Goal: Book appointment/travel/reservation

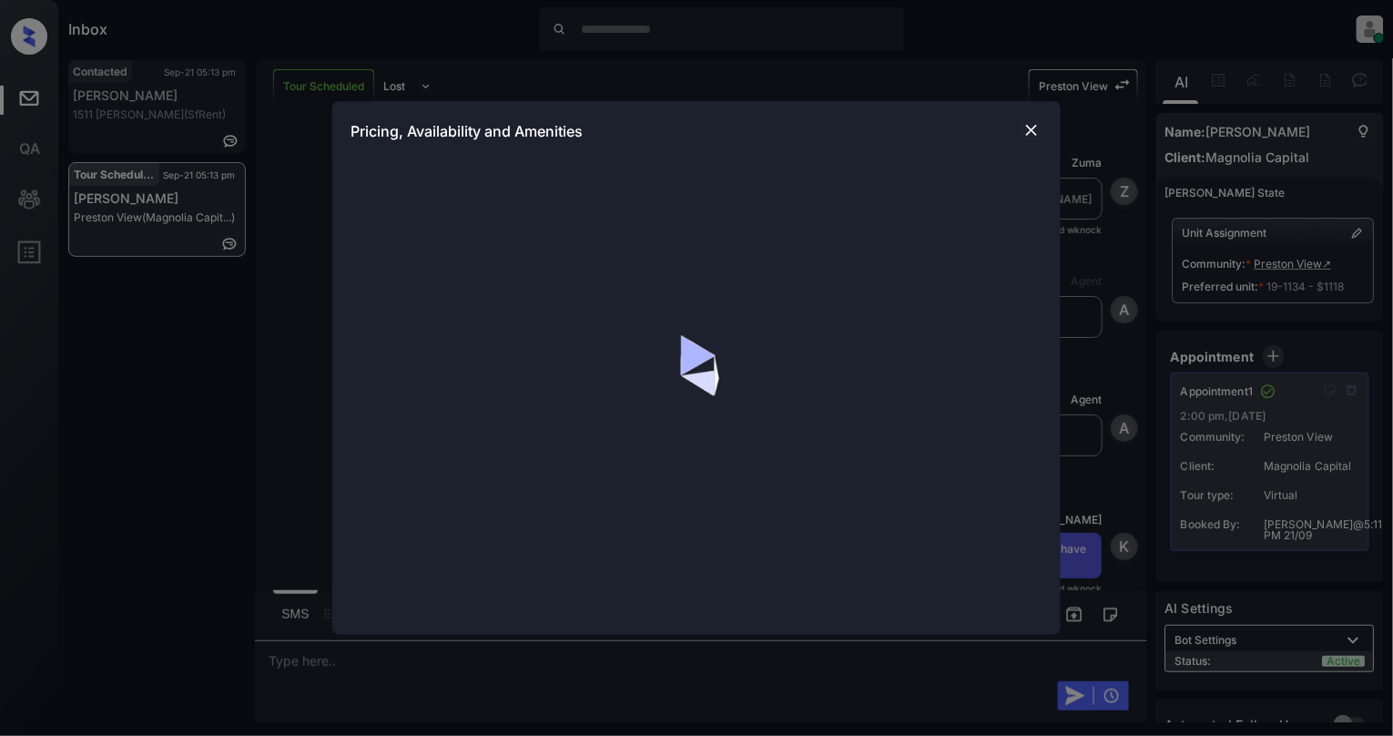
scroll to position [6024, 0]
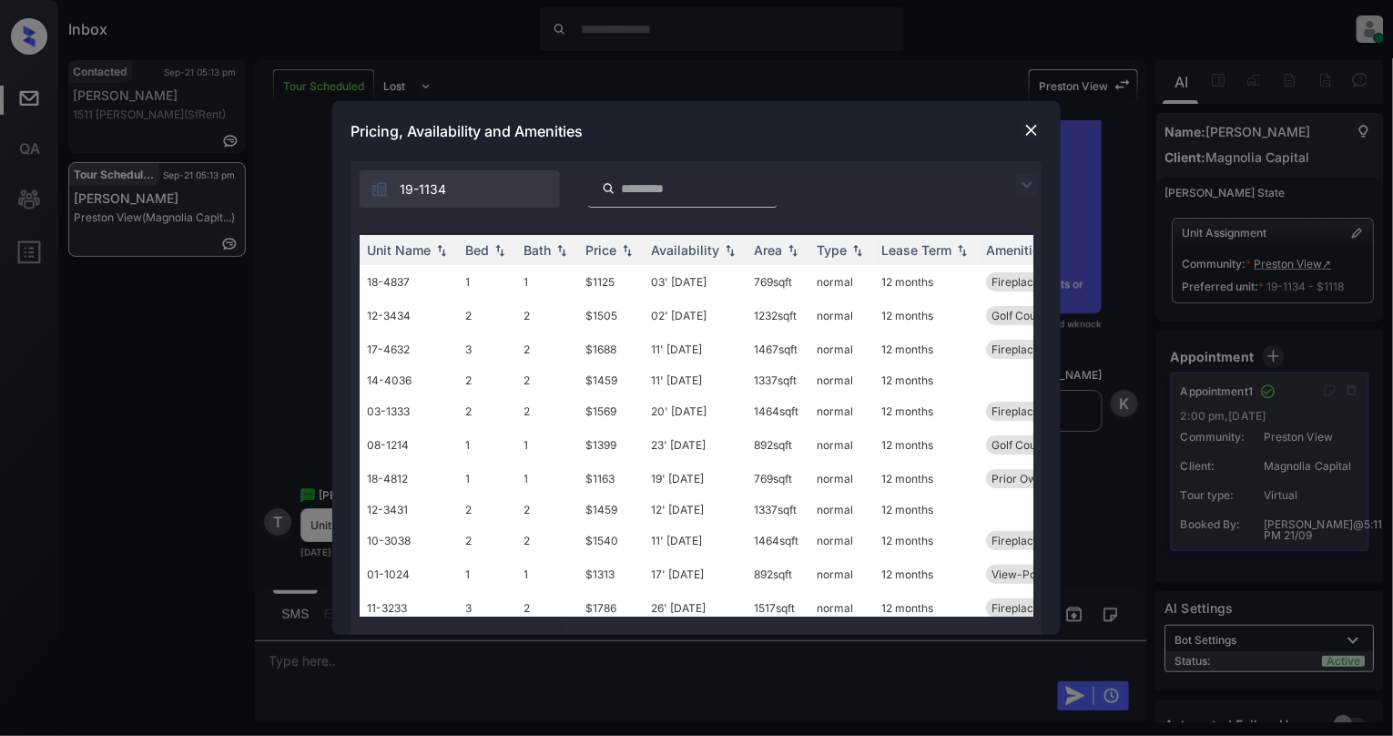
click at [630, 183] on input "search" at bounding box center [693, 188] width 149 height 15
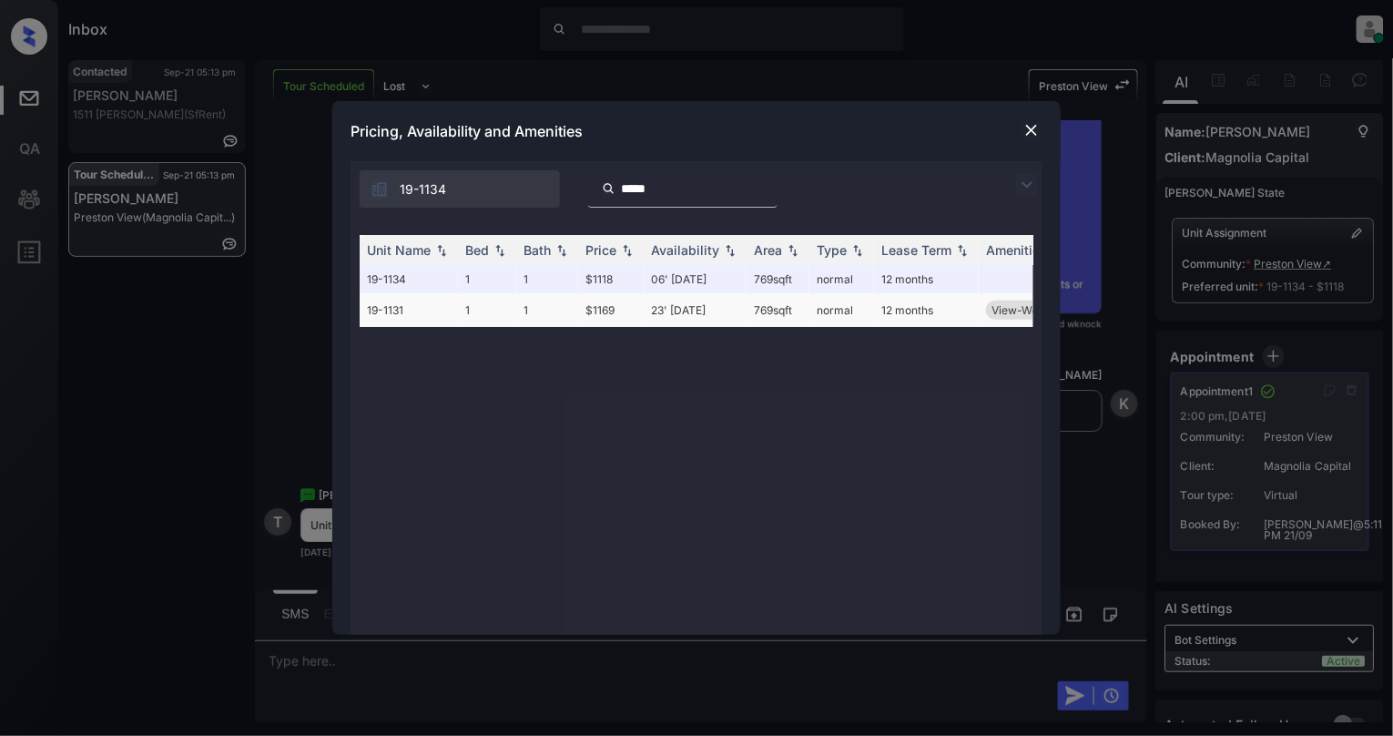
type input "*****"
click at [456, 311] on td "19-1131" at bounding box center [409, 310] width 98 height 34
click at [455, 311] on td "19-1131" at bounding box center [409, 310] width 98 height 34
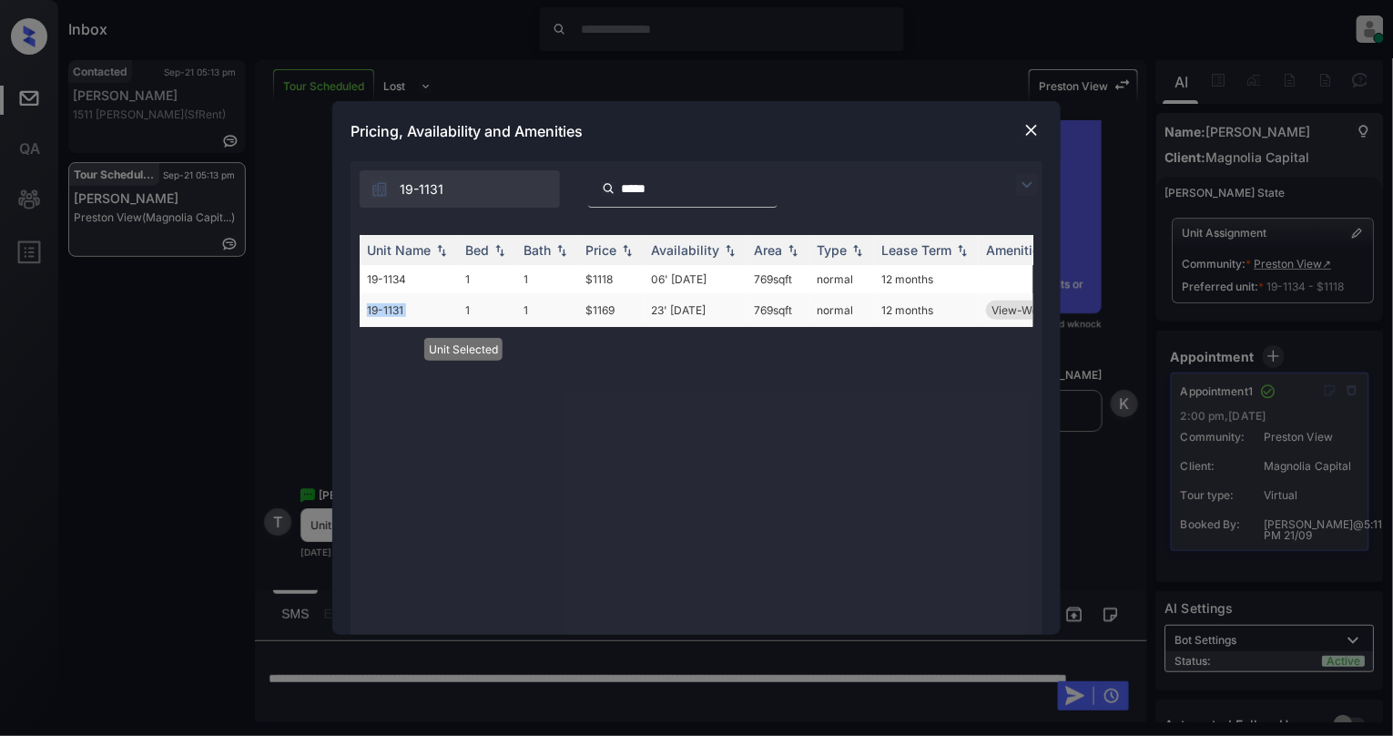
click at [455, 311] on td "19-1131" at bounding box center [409, 310] width 98 height 34
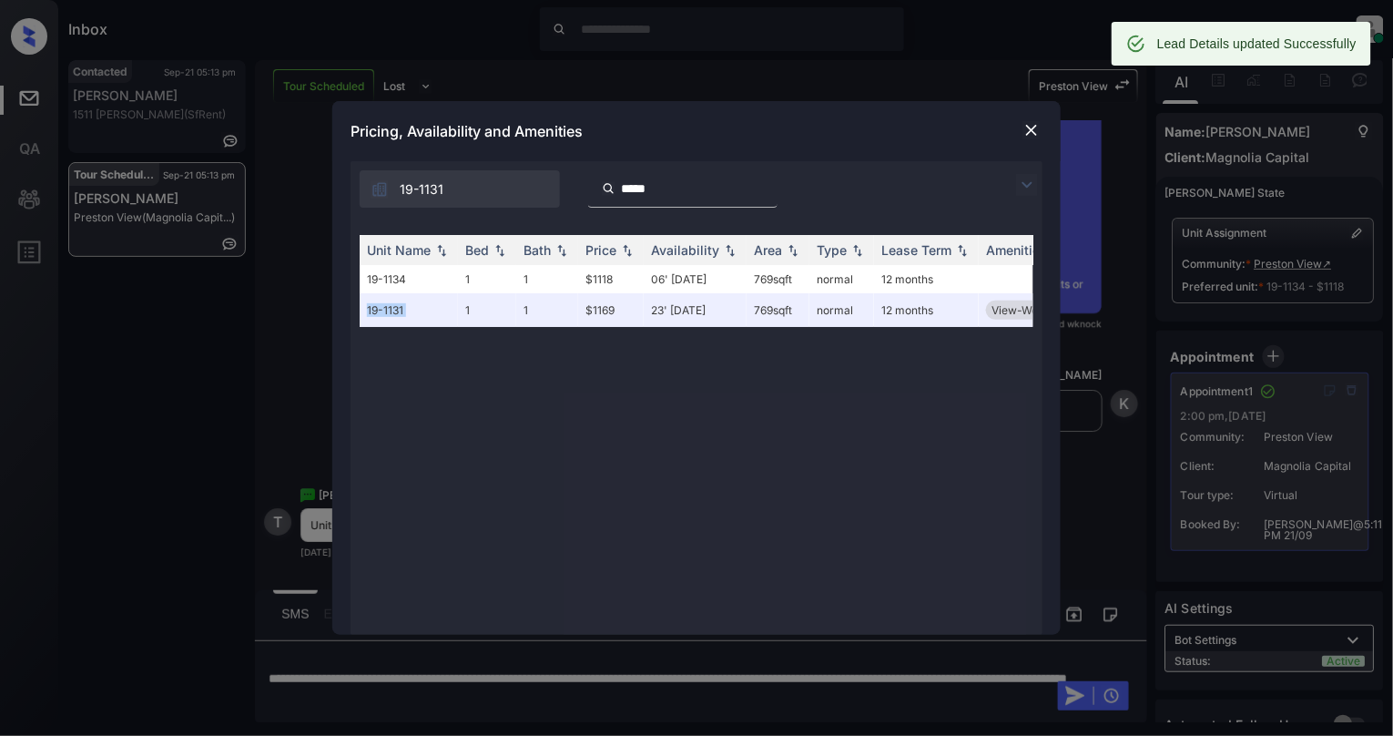
click at [1029, 136] on img at bounding box center [1032, 130] width 18 height 18
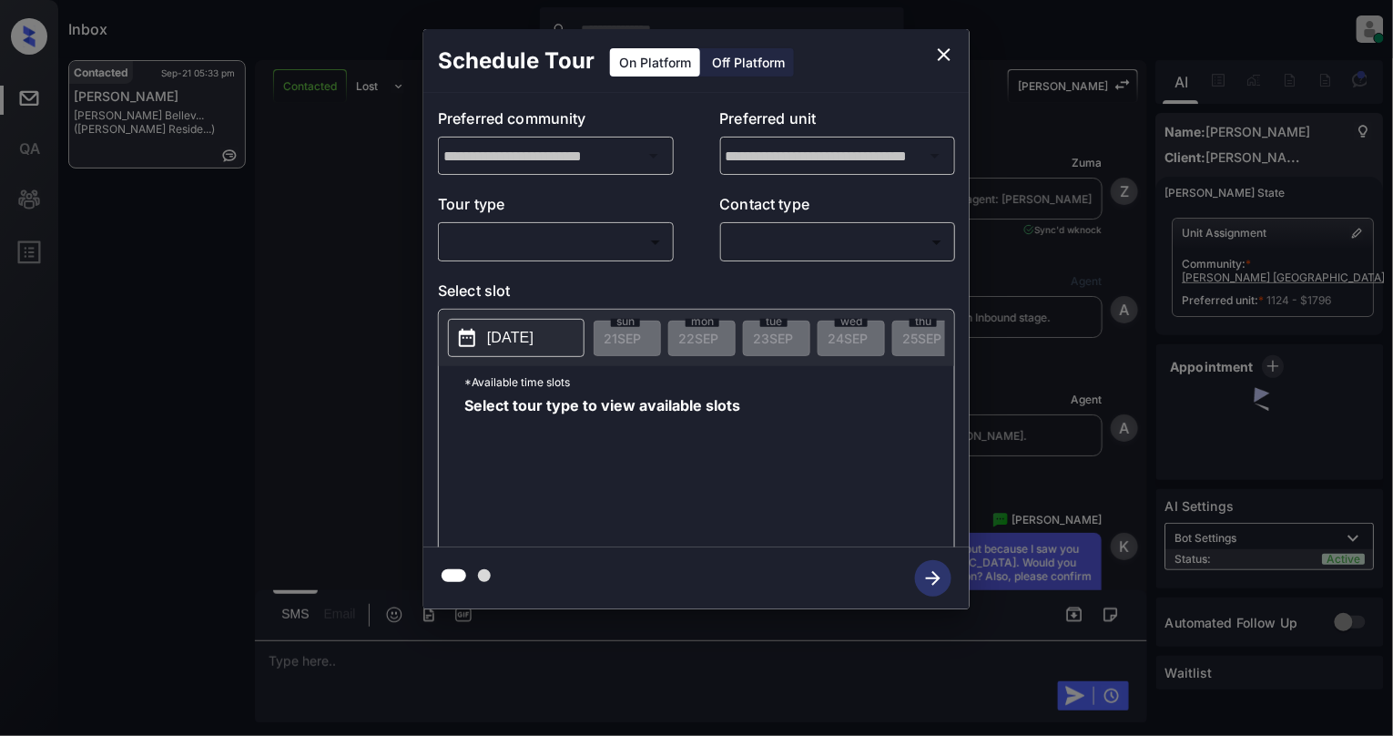
scroll to position [4601, 0]
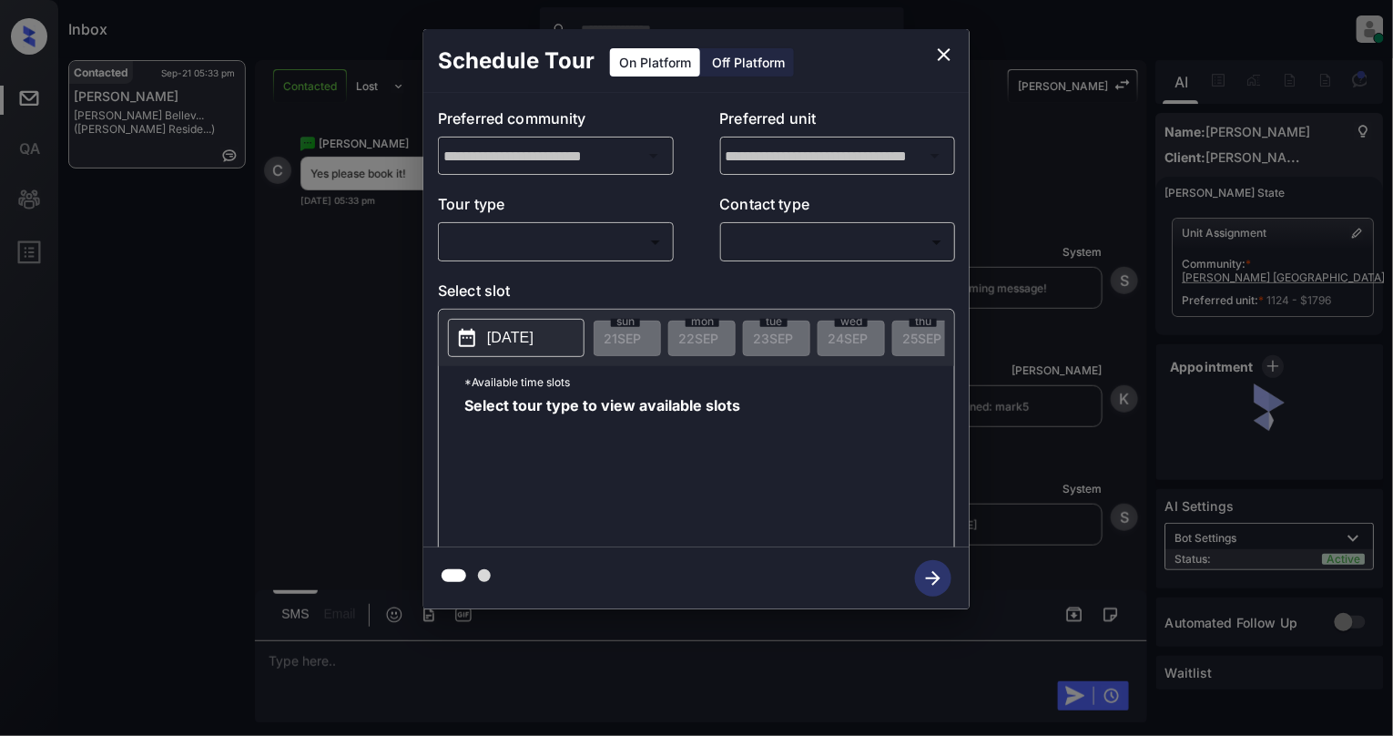
click at [544, 233] on body "Inbox Cynthia Montañez Online Set yourself offline Set yourself on break Profil…" at bounding box center [696, 368] width 1393 height 736
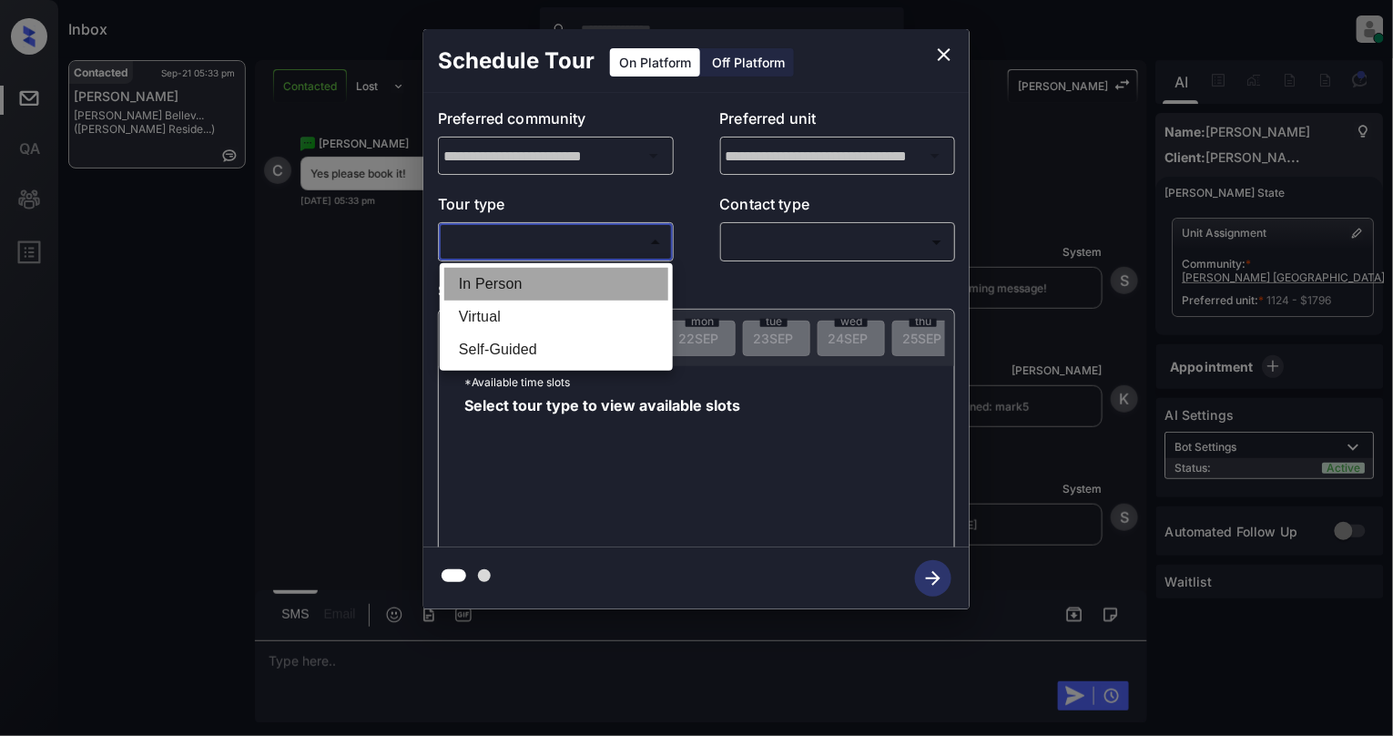
drag, startPoint x: 485, startPoint y: 289, endPoint x: 711, endPoint y: 281, distance: 226.0
click at [496, 286] on li "In Person" at bounding box center [556, 284] width 224 height 33
type input "********"
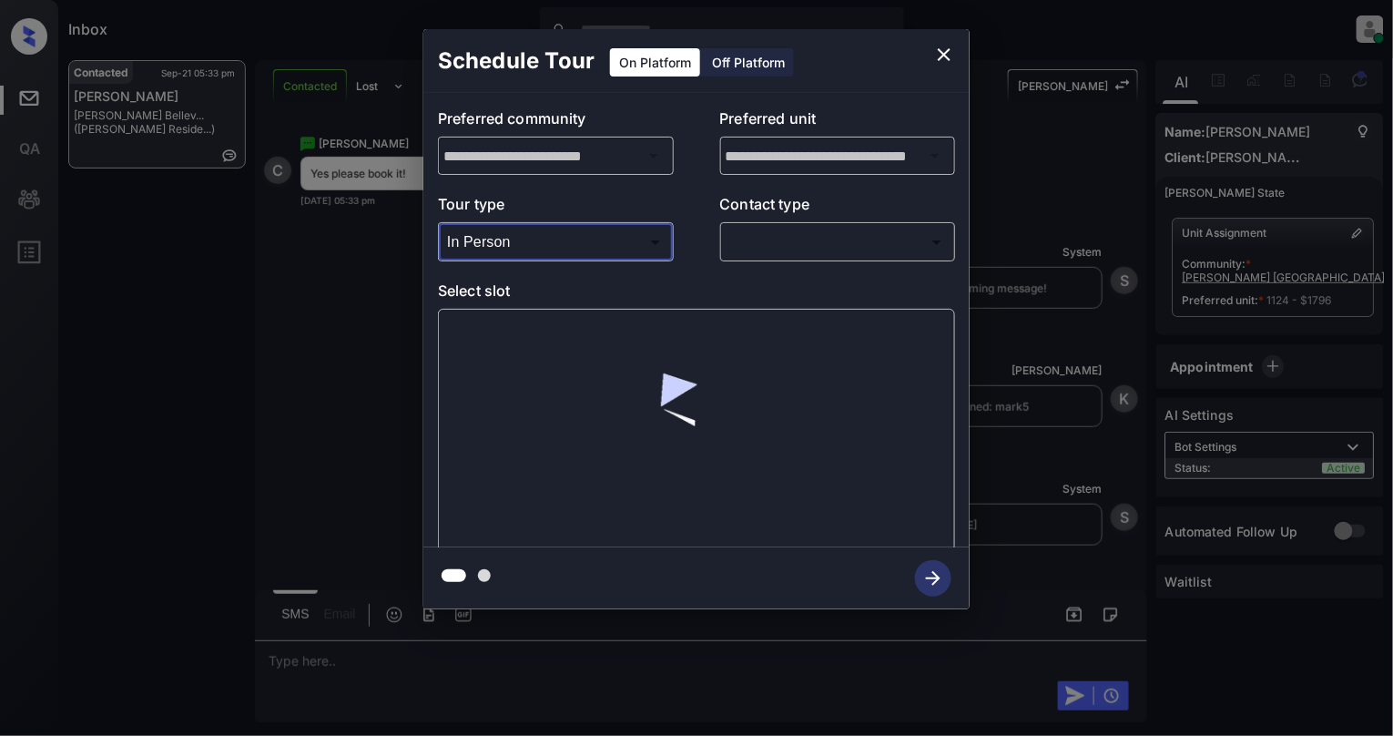
click at [842, 241] on body "Inbox Cynthia Montañez Online Set yourself offline Set yourself on break Profil…" at bounding box center [696, 368] width 1393 height 736
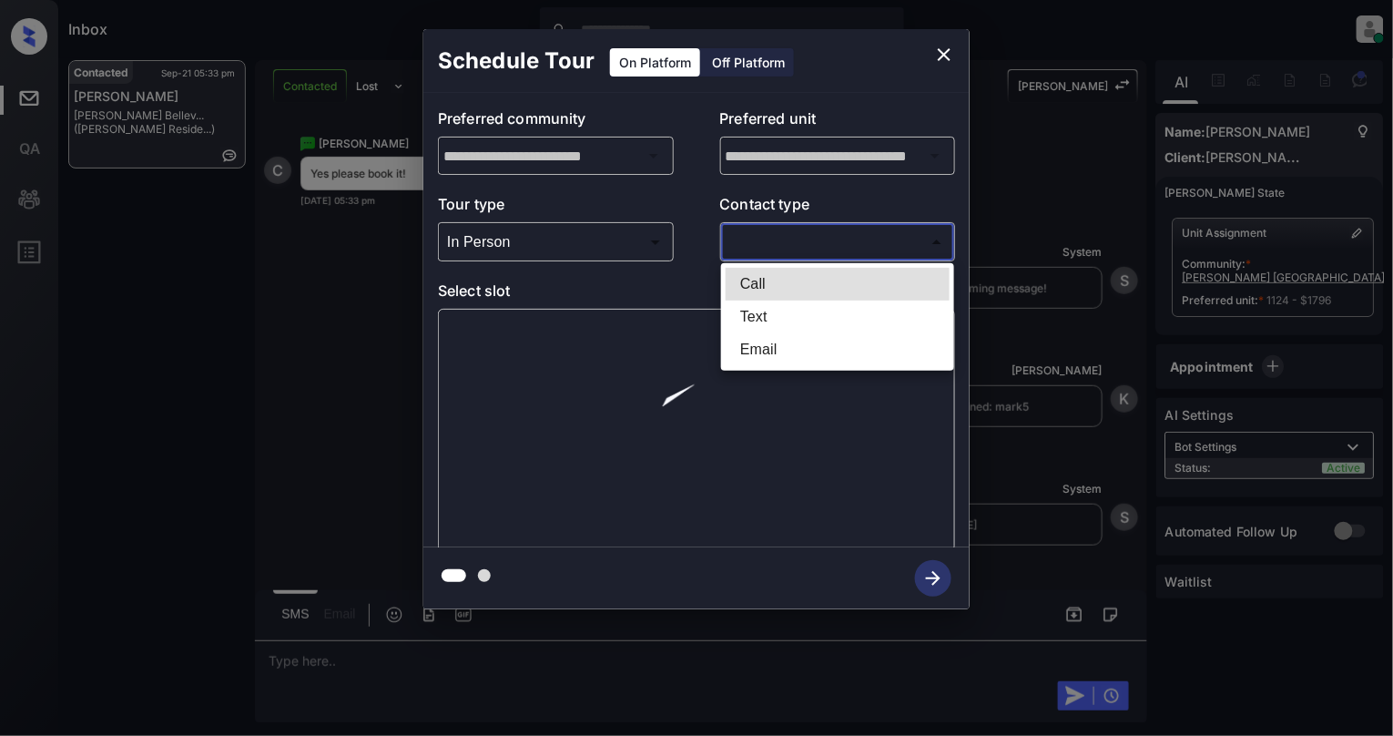
click at [751, 315] on li "Text" at bounding box center [838, 317] width 224 height 33
type input "****"
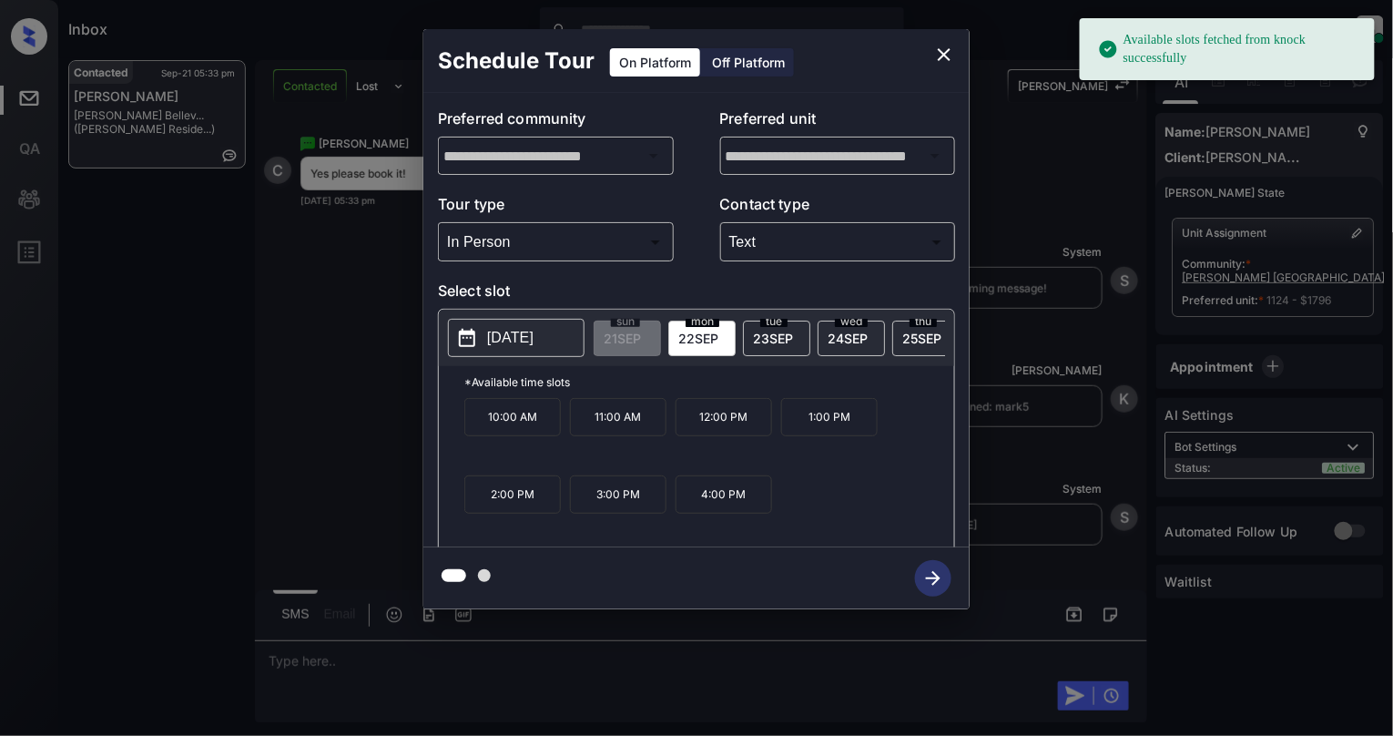
click at [519, 336] on p "2025-09-22" at bounding box center [510, 338] width 46 height 22
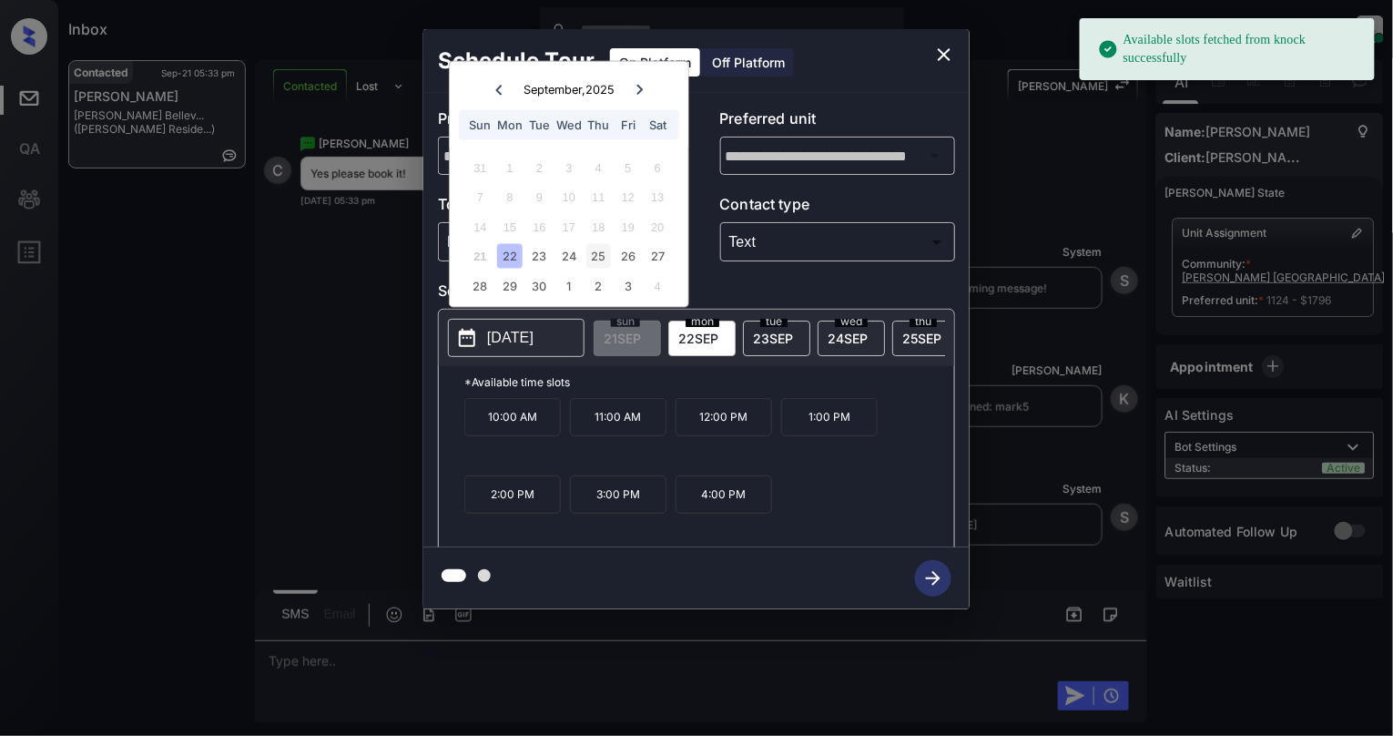
click at [592, 249] on div "25" at bounding box center [599, 256] width 25 height 25
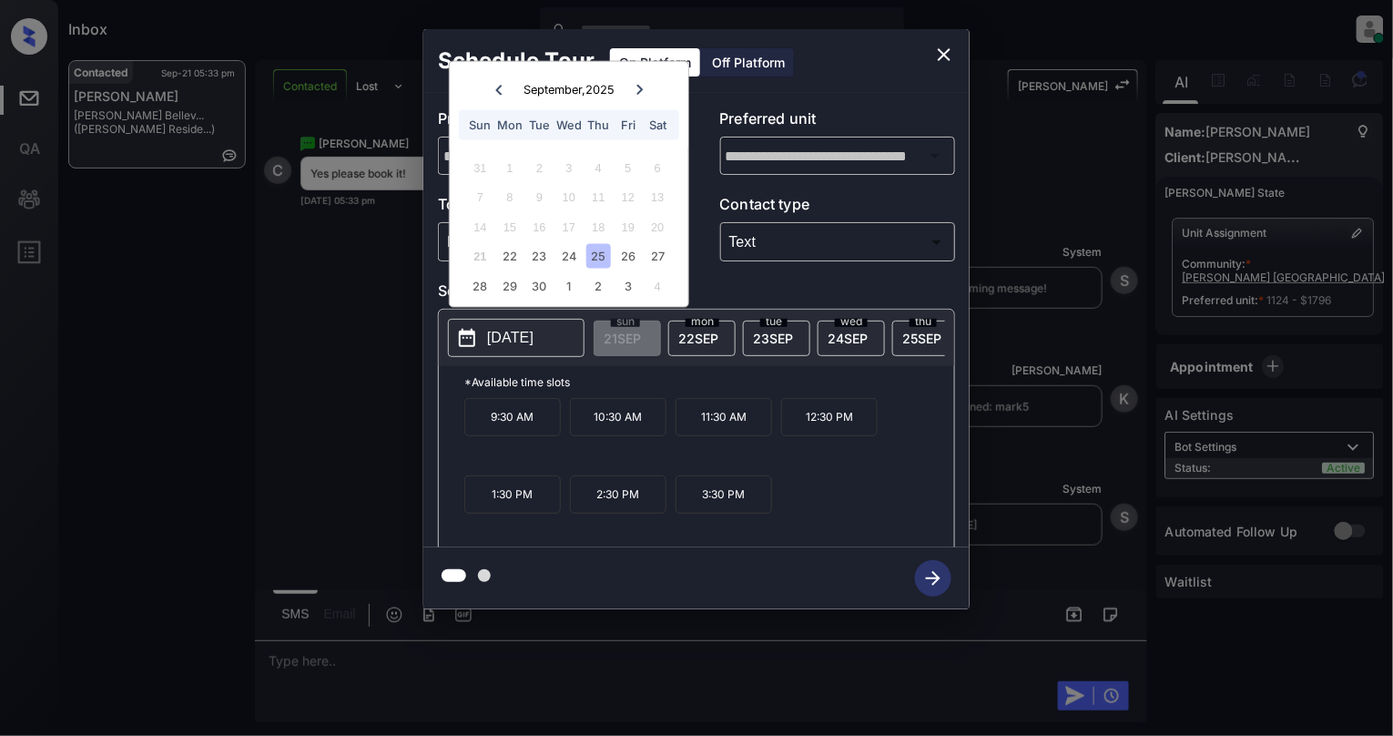
click at [710, 514] on p "3:30 PM" at bounding box center [724, 494] width 97 height 38
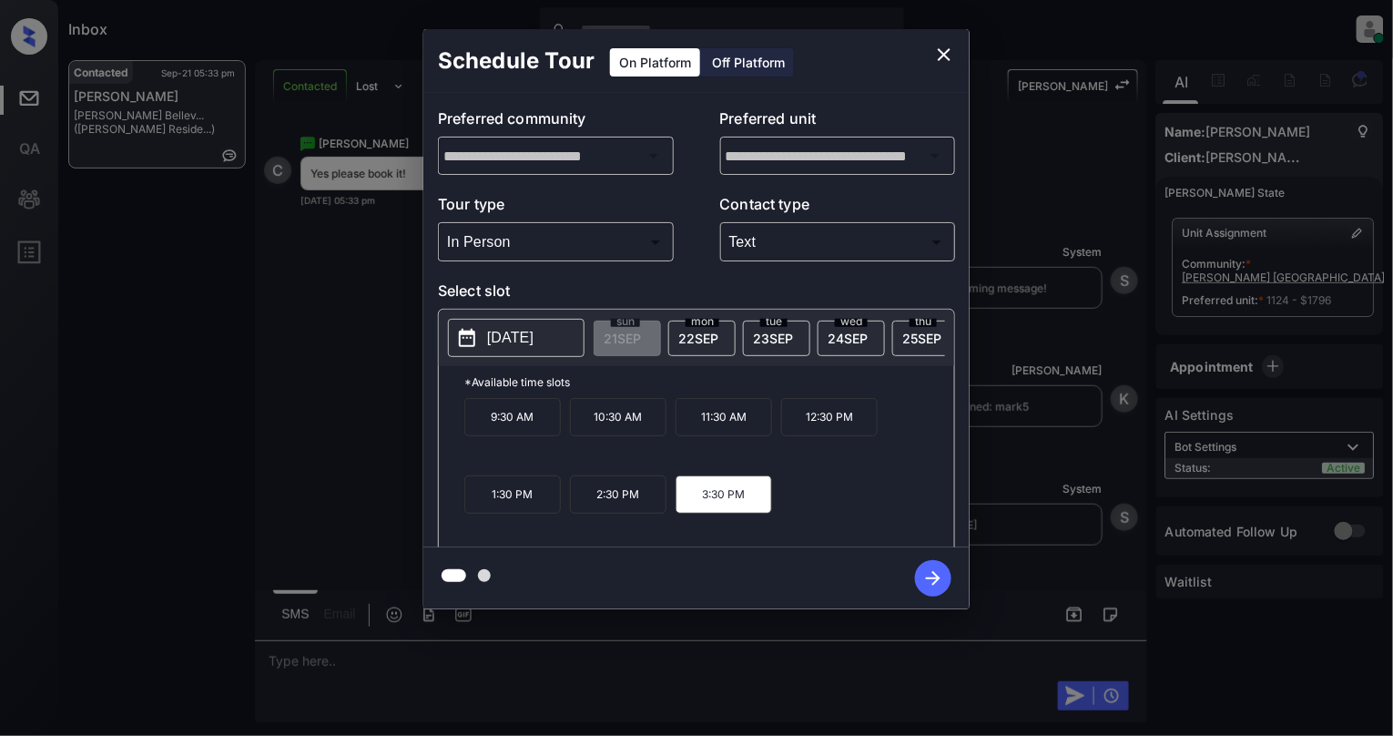
click at [929, 577] on icon "button" at bounding box center [933, 578] width 36 height 36
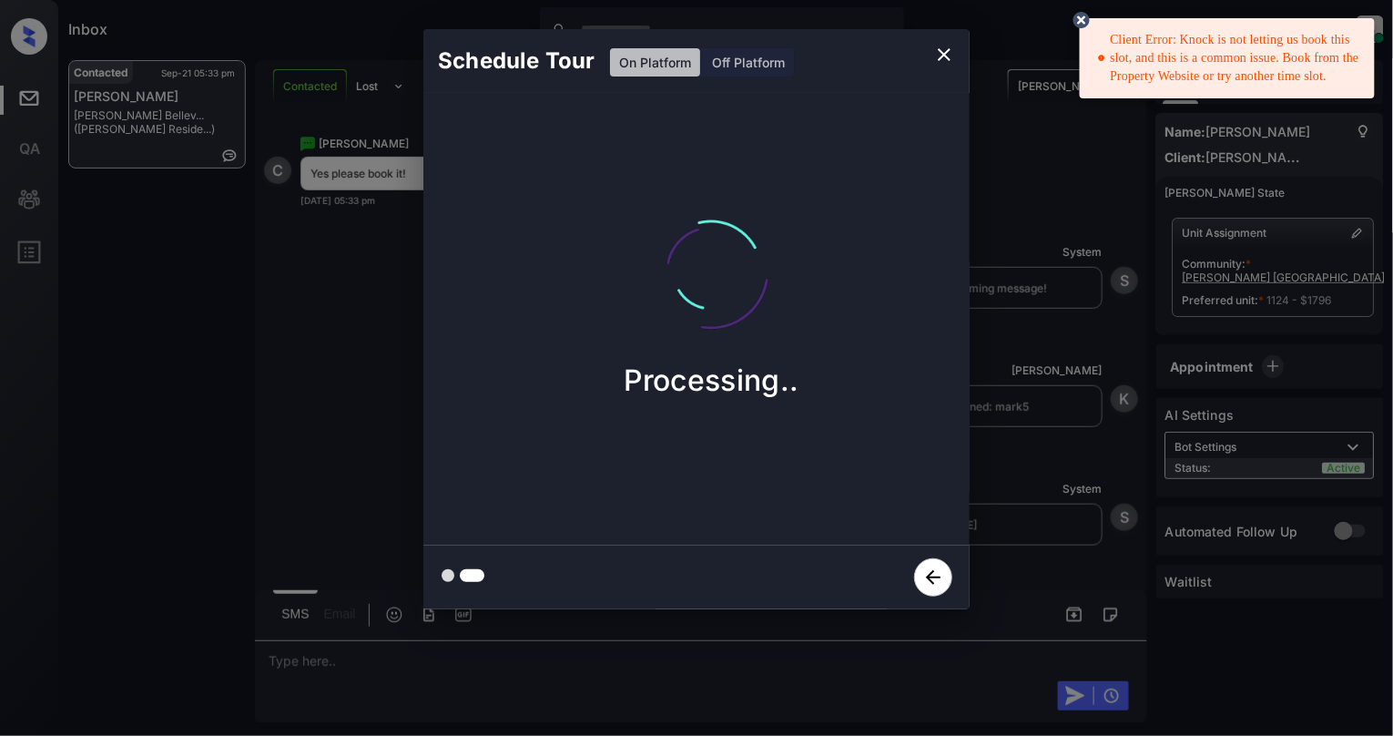
click at [1079, 18] on icon at bounding box center [1082, 20] width 16 height 16
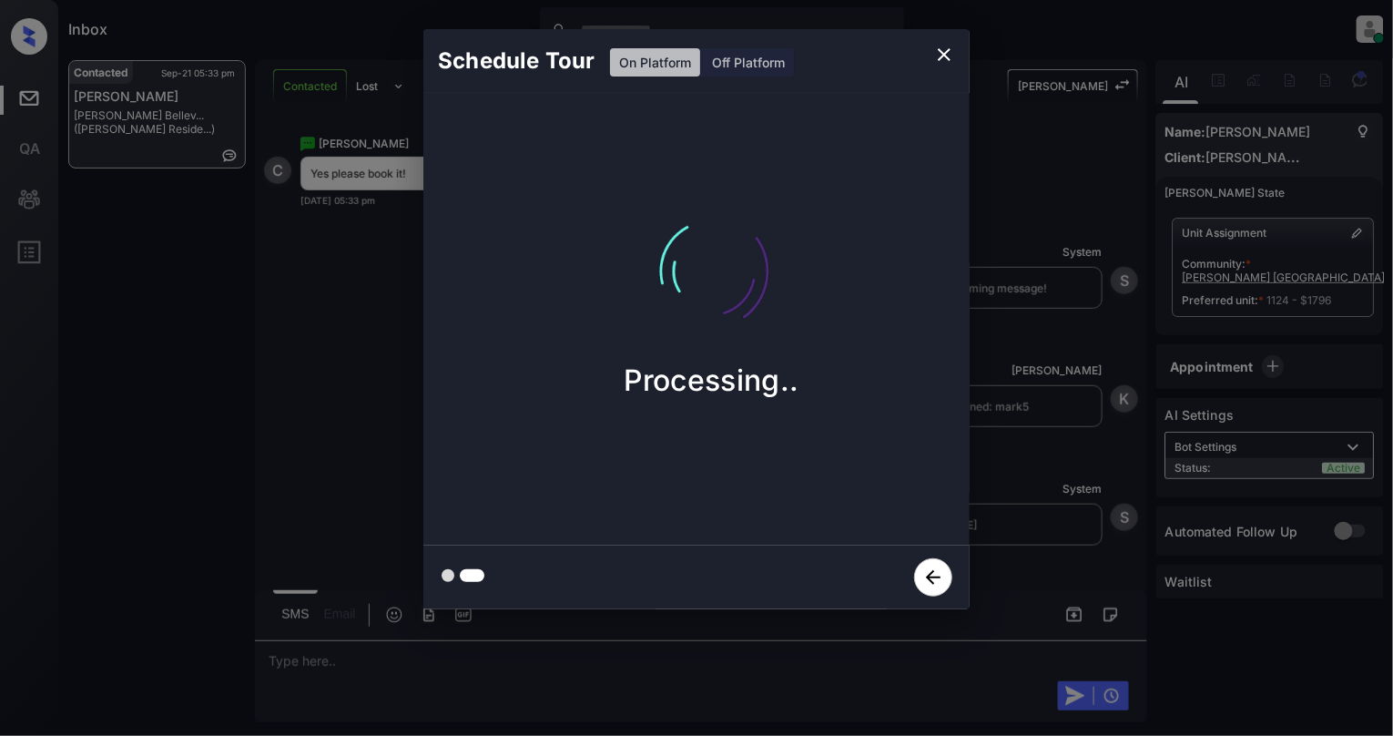
click at [944, 60] on icon "close" at bounding box center [945, 55] width 22 height 22
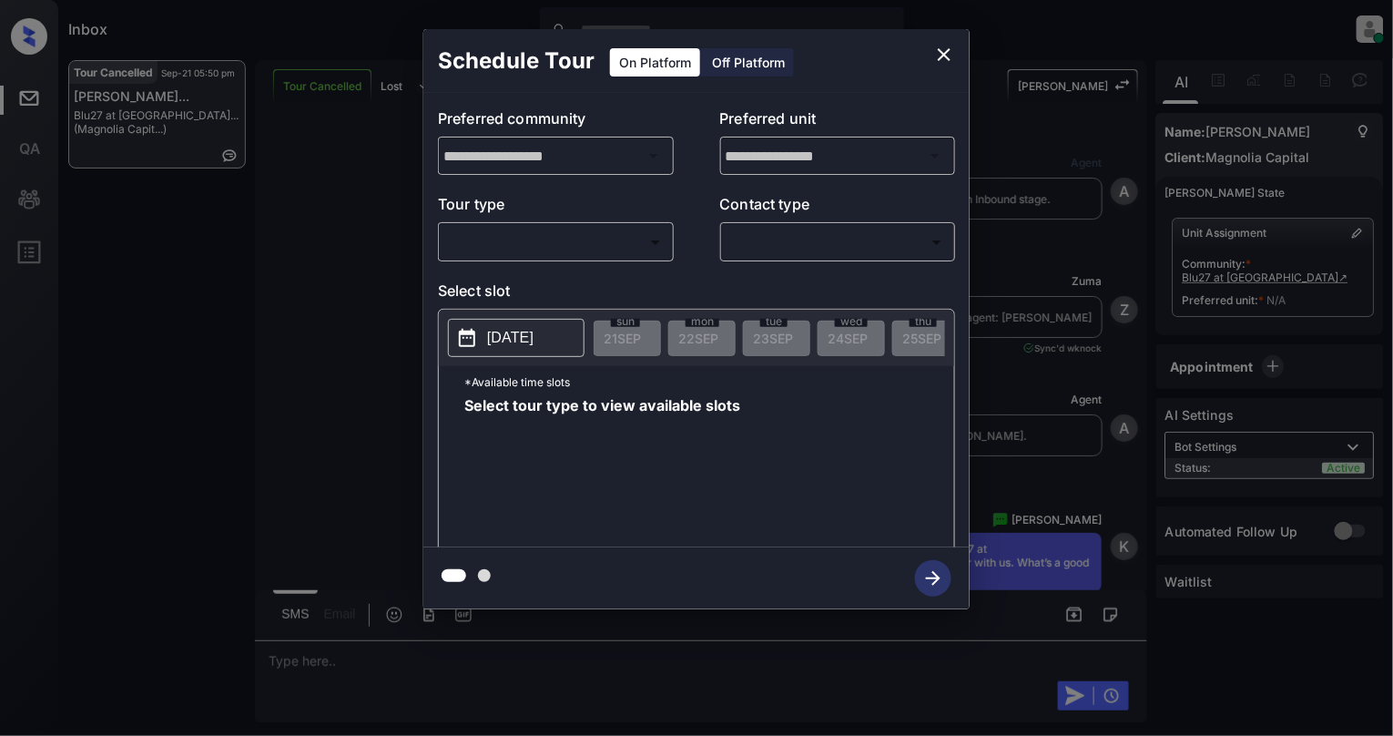
scroll to position [4164, 0]
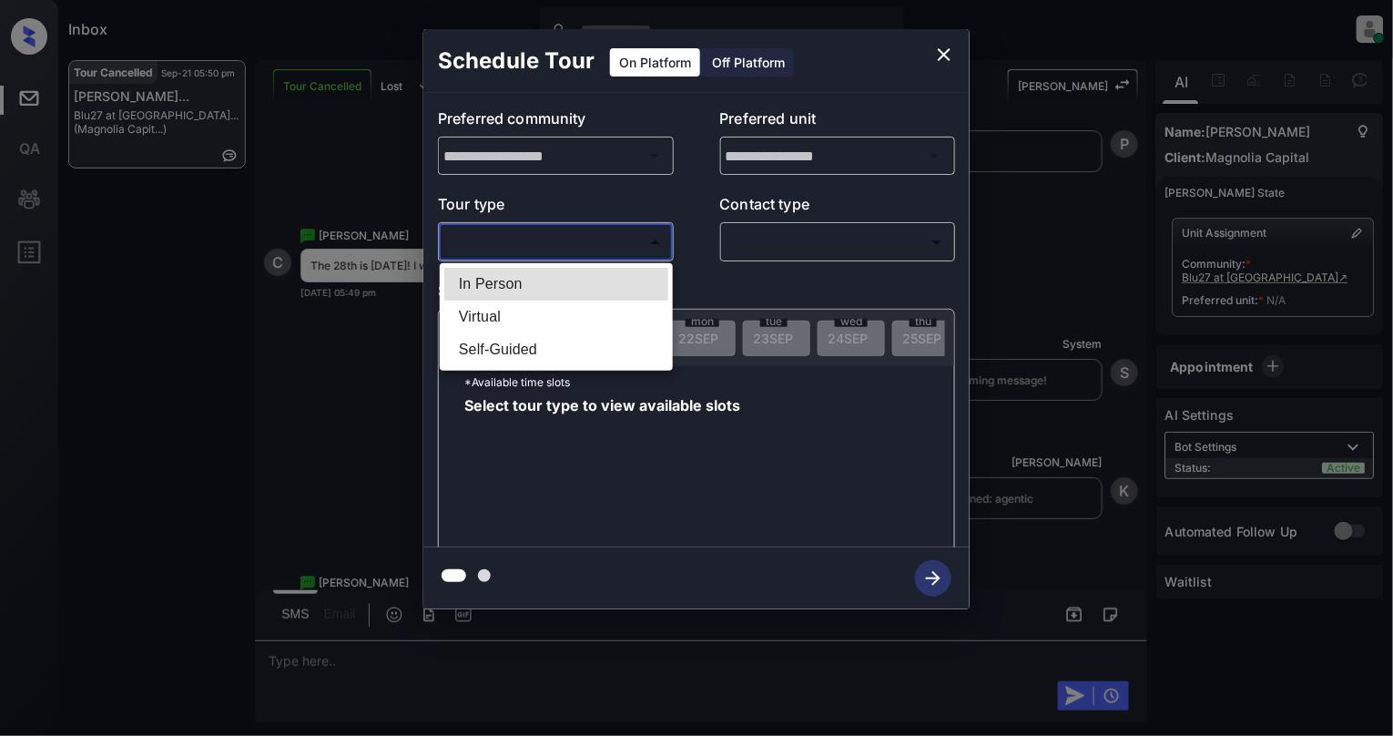
click at [514, 237] on body "Inbox [PERSON_NAME] Online Set yourself offline Set yourself on break Profile S…" at bounding box center [696, 368] width 1393 height 736
click at [511, 285] on li "In Person" at bounding box center [556, 284] width 224 height 33
type input "********"
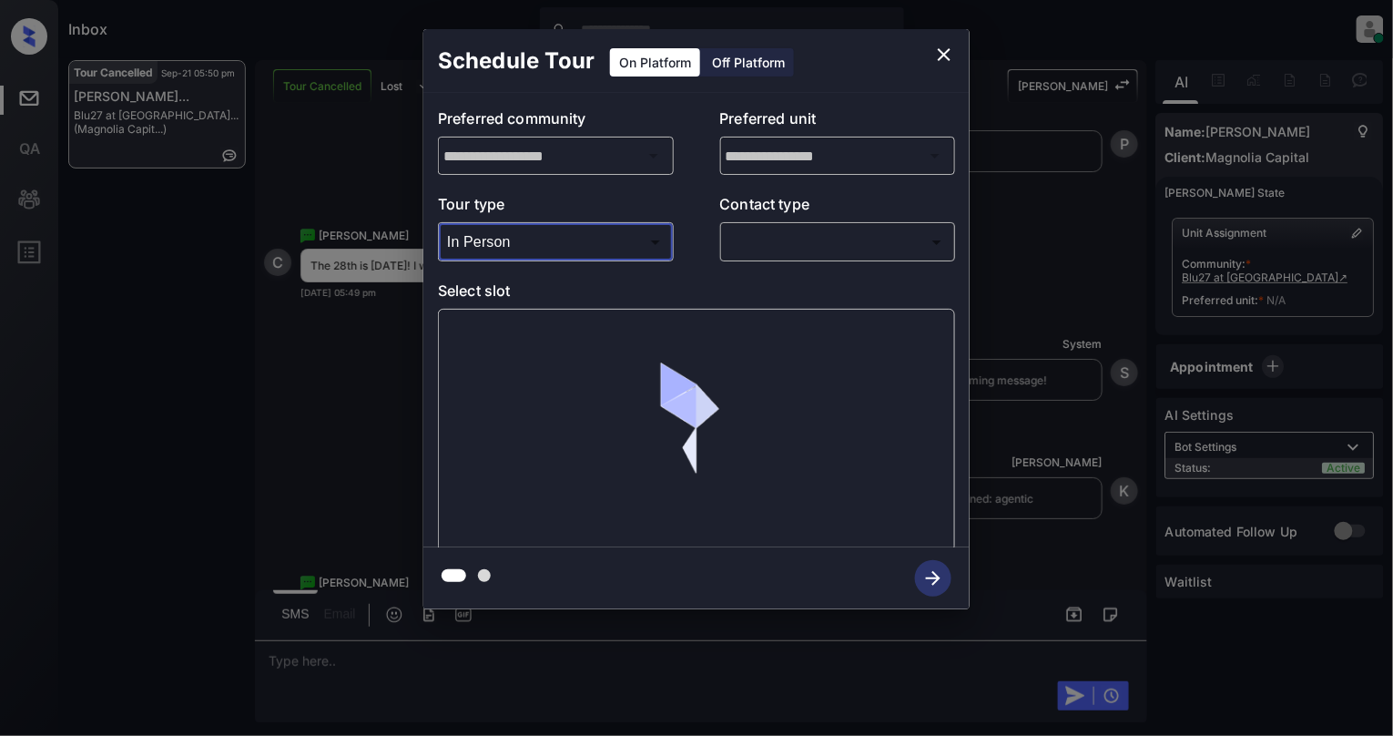
click at [792, 242] on body "Inbox [PERSON_NAME] Online Set yourself offline Set yourself on break Profile S…" at bounding box center [696, 368] width 1393 height 736
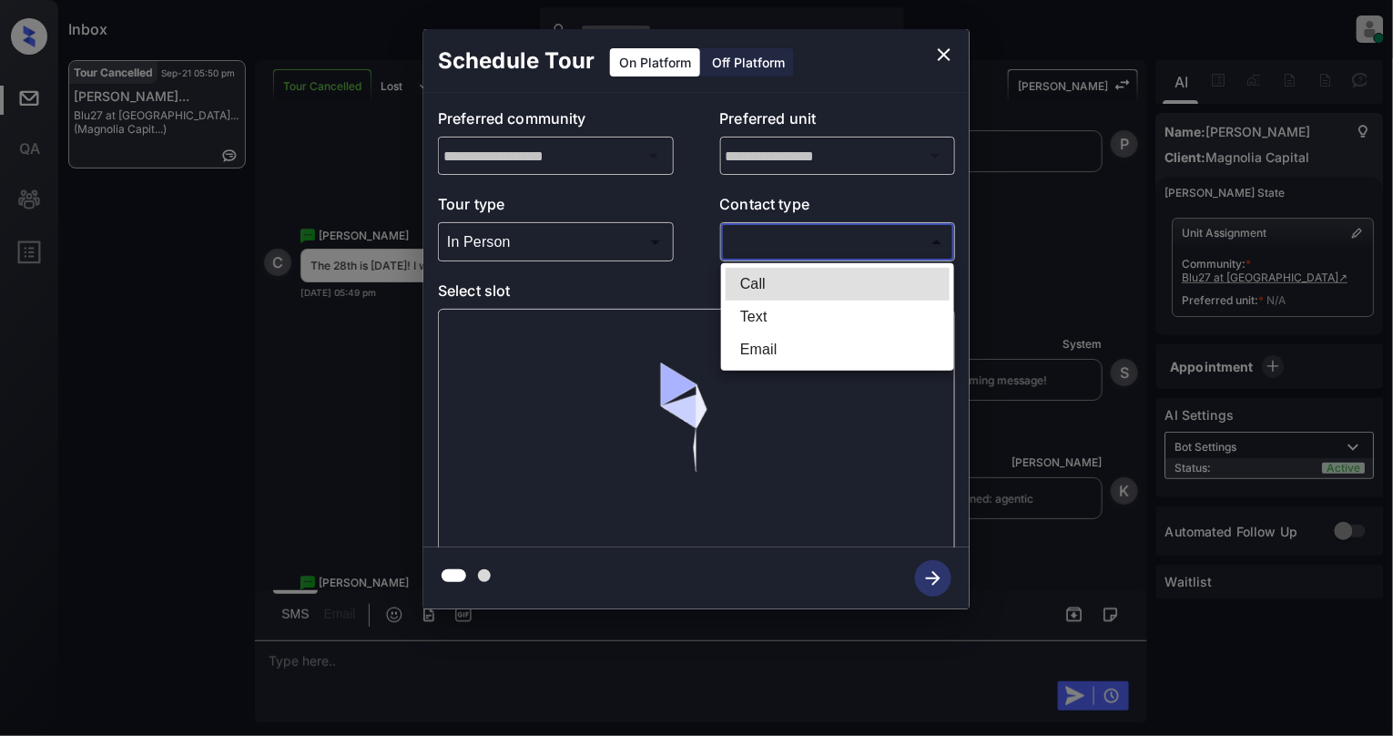
click at [767, 315] on li "Text" at bounding box center [838, 317] width 224 height 33
type input "****"
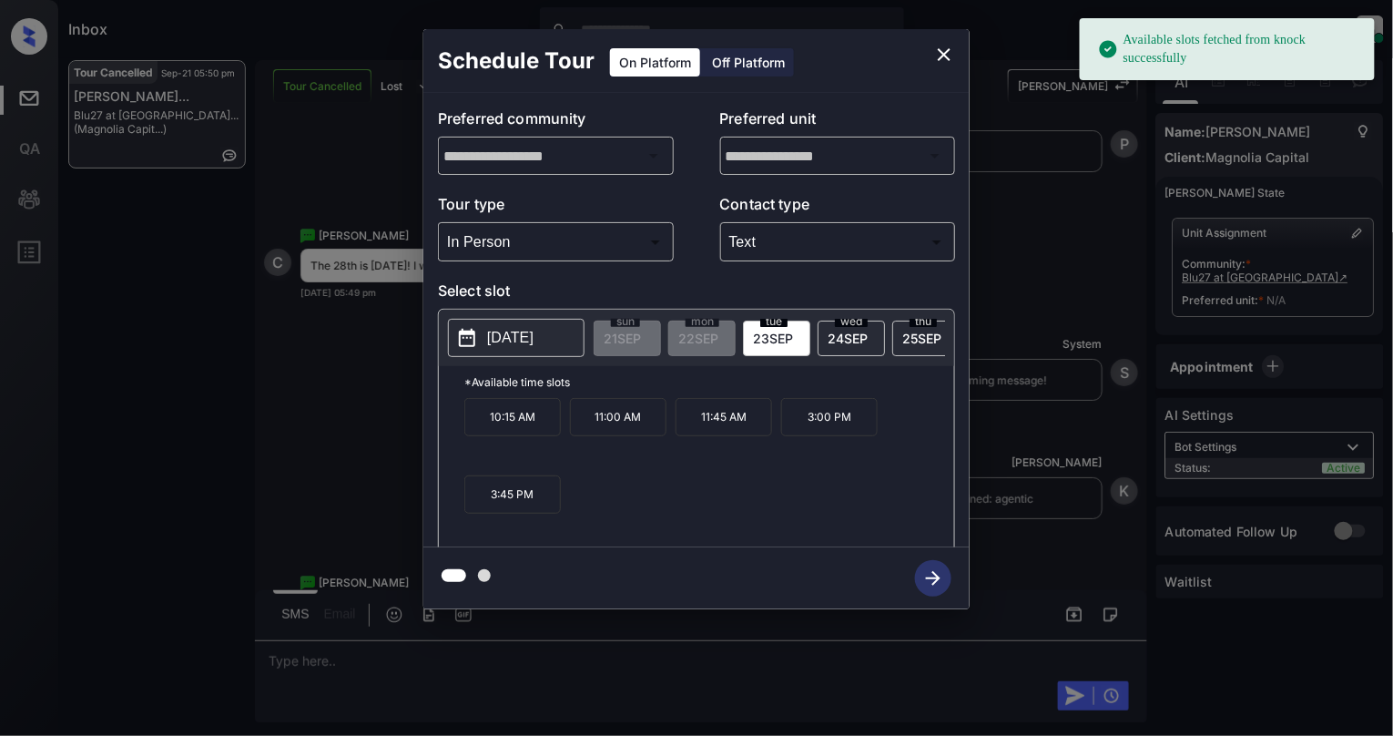
click at [497, 342] on p "[DATE]" at bounding box center [510, 338] width 46 height 22
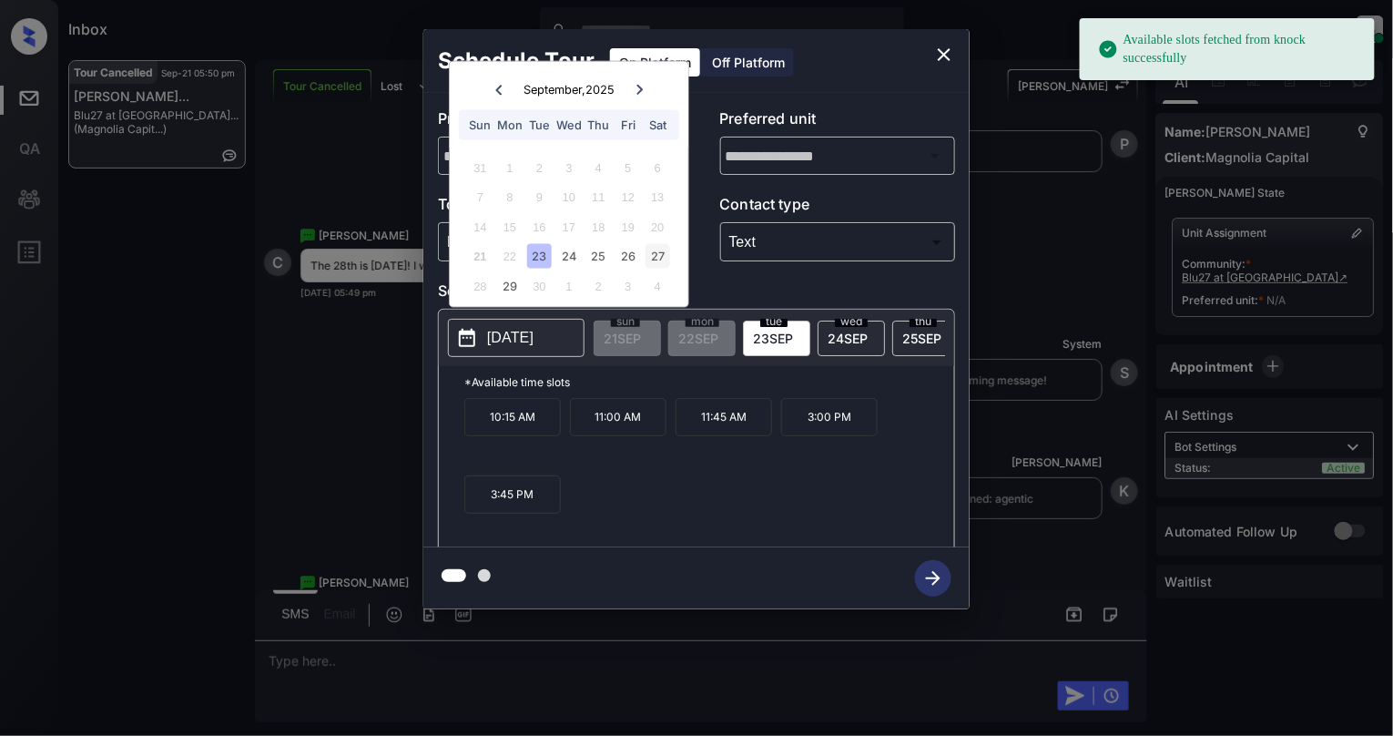
click at [668, 249] on div "27" at bounding box center [658, 256] width 25 height 25
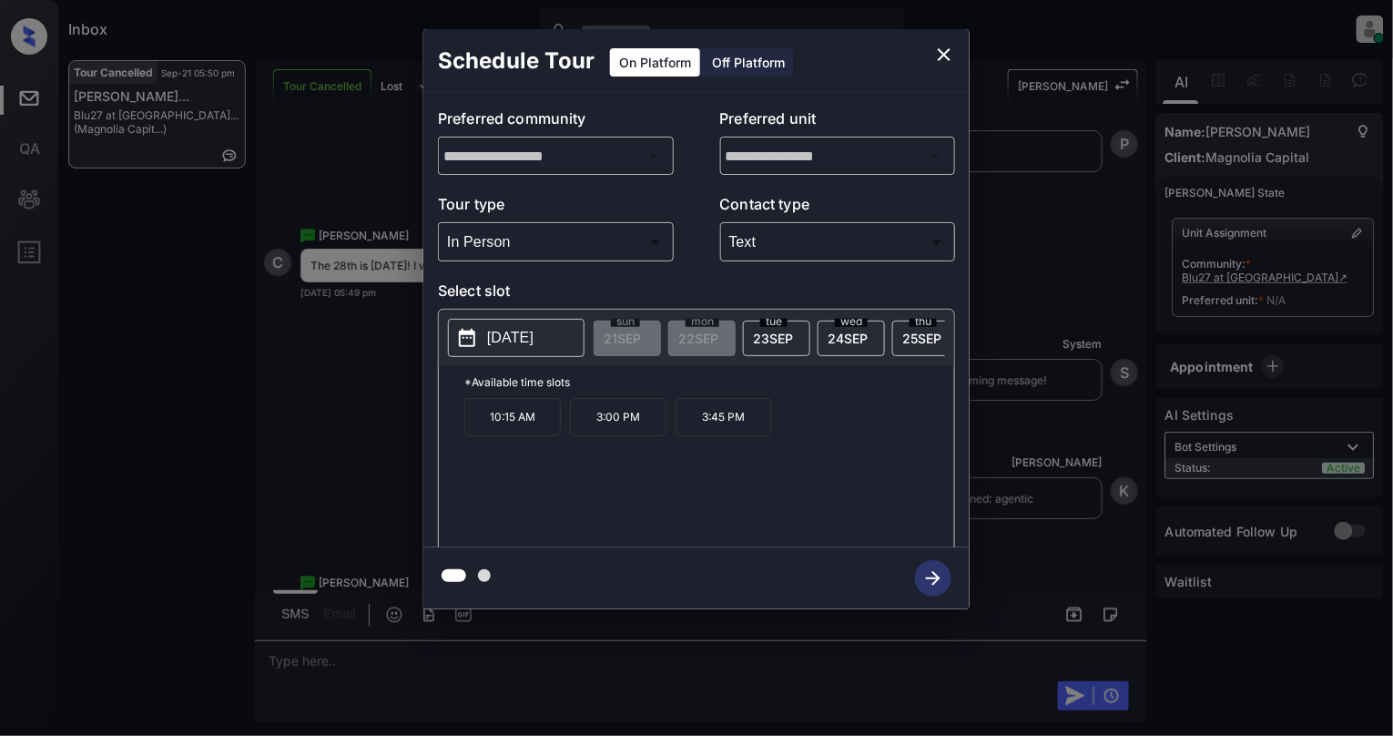
click at [1370, 537] on div "**********" at bounding box center [696, 319] width 1393 height 638
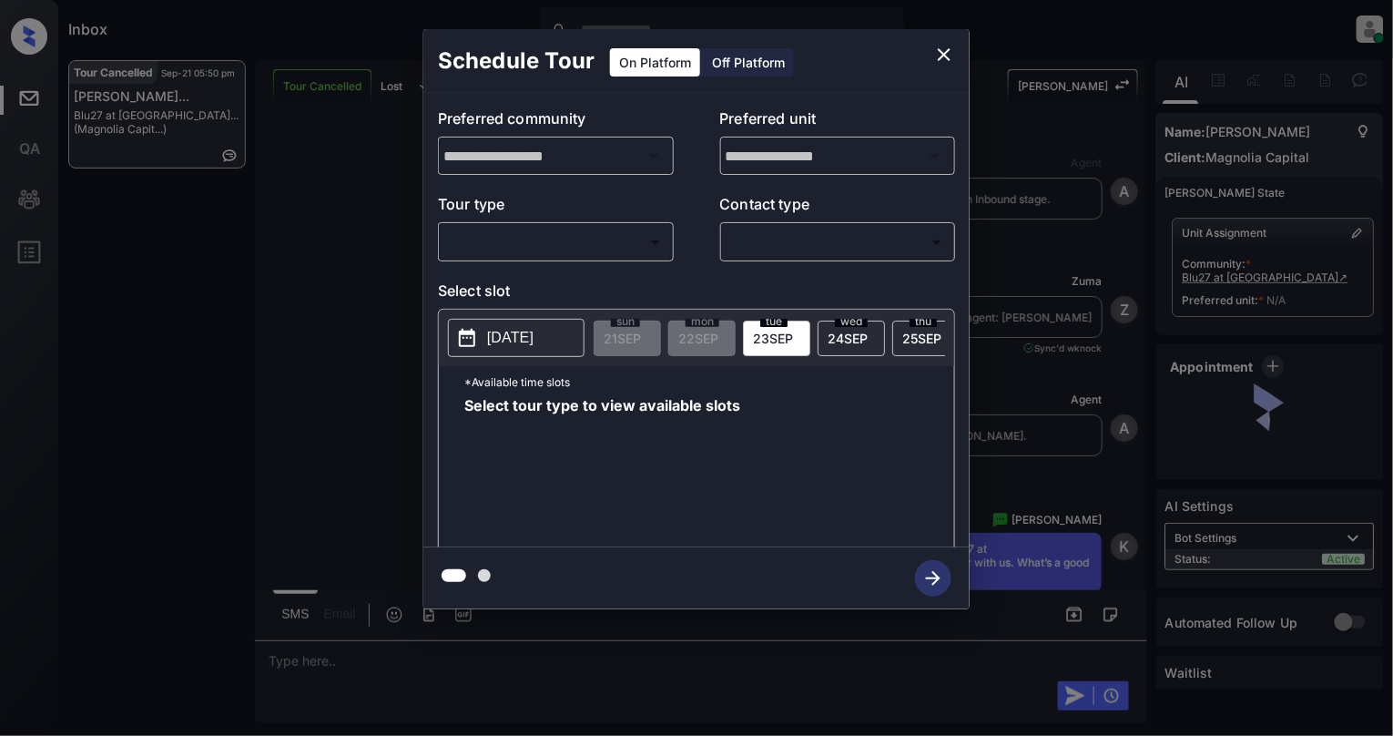
scroll to position [4164, 0]
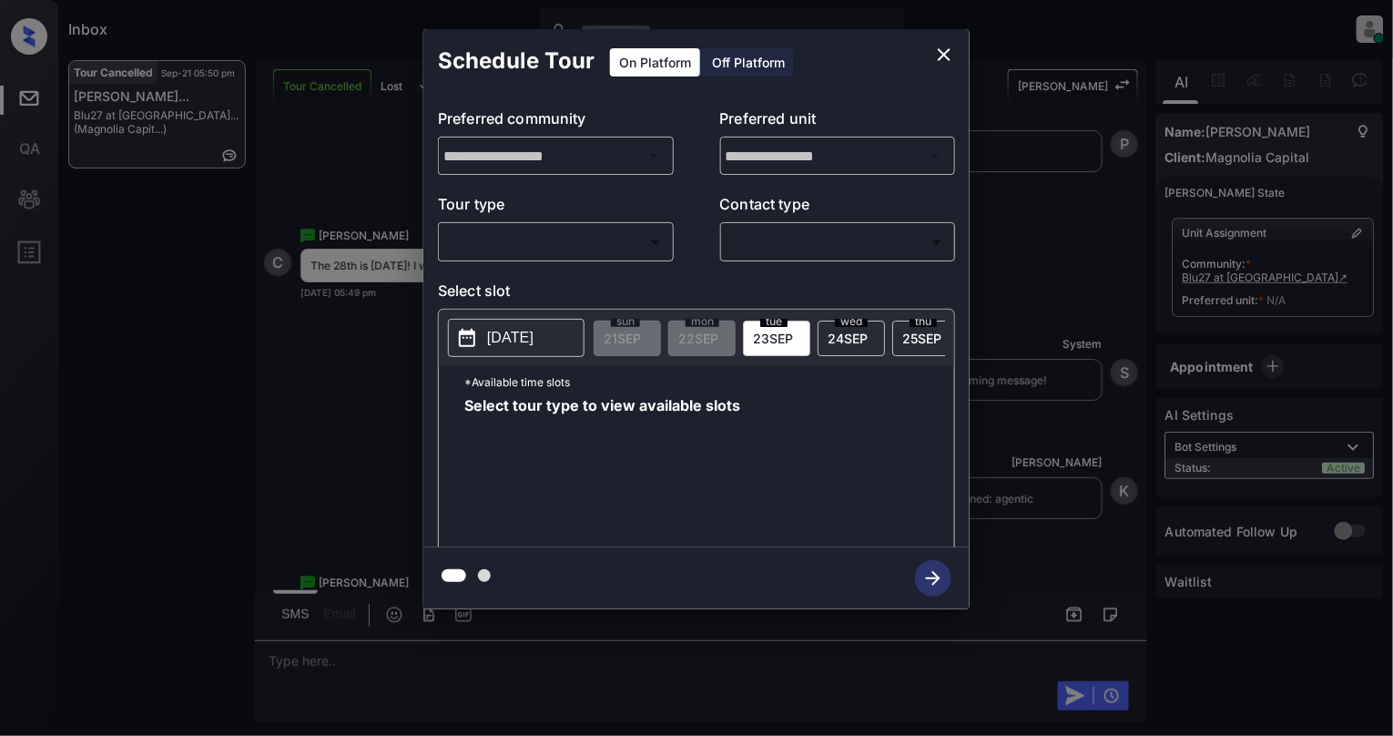
click at [515, 357] on button "[DATE]" at bounding box center [516, 338] width 137 height 38
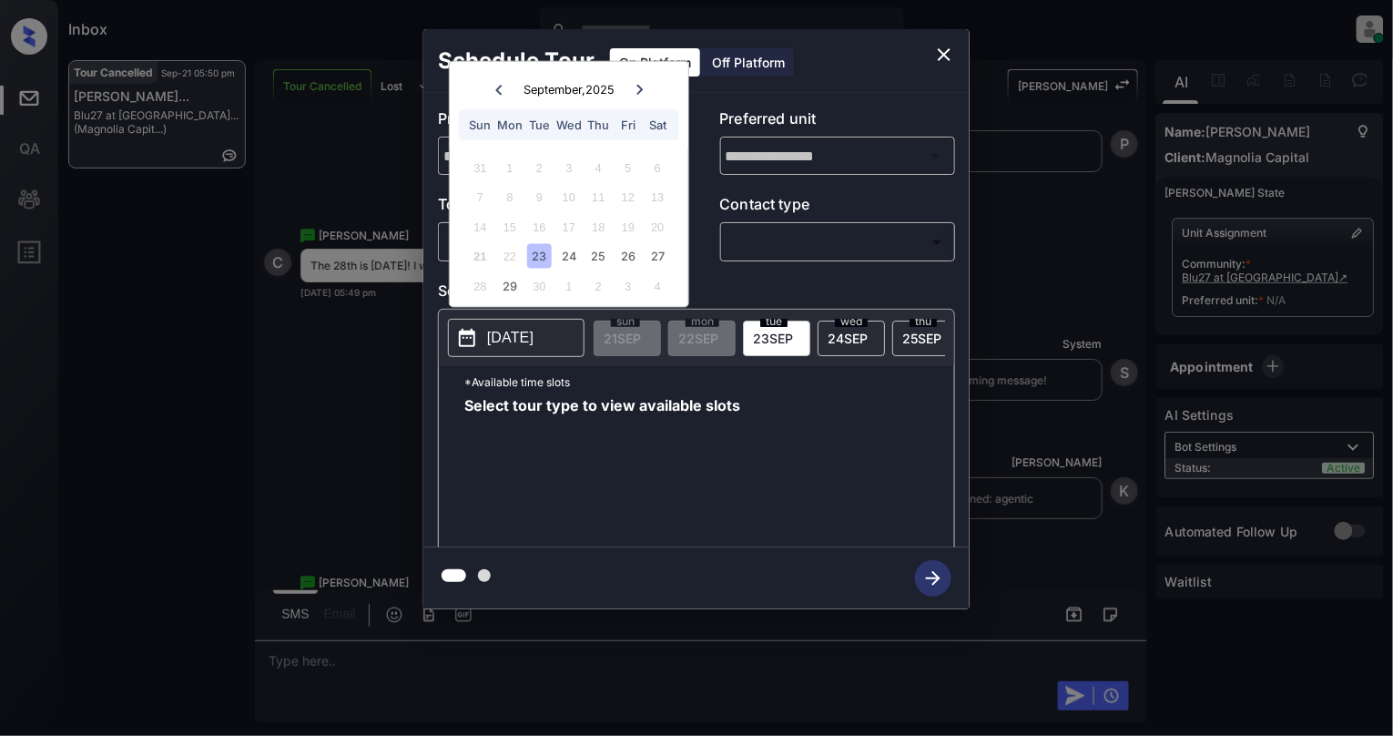
click at [660, 237] on div "20" at bounding box center [658, 226] width 25 height 25
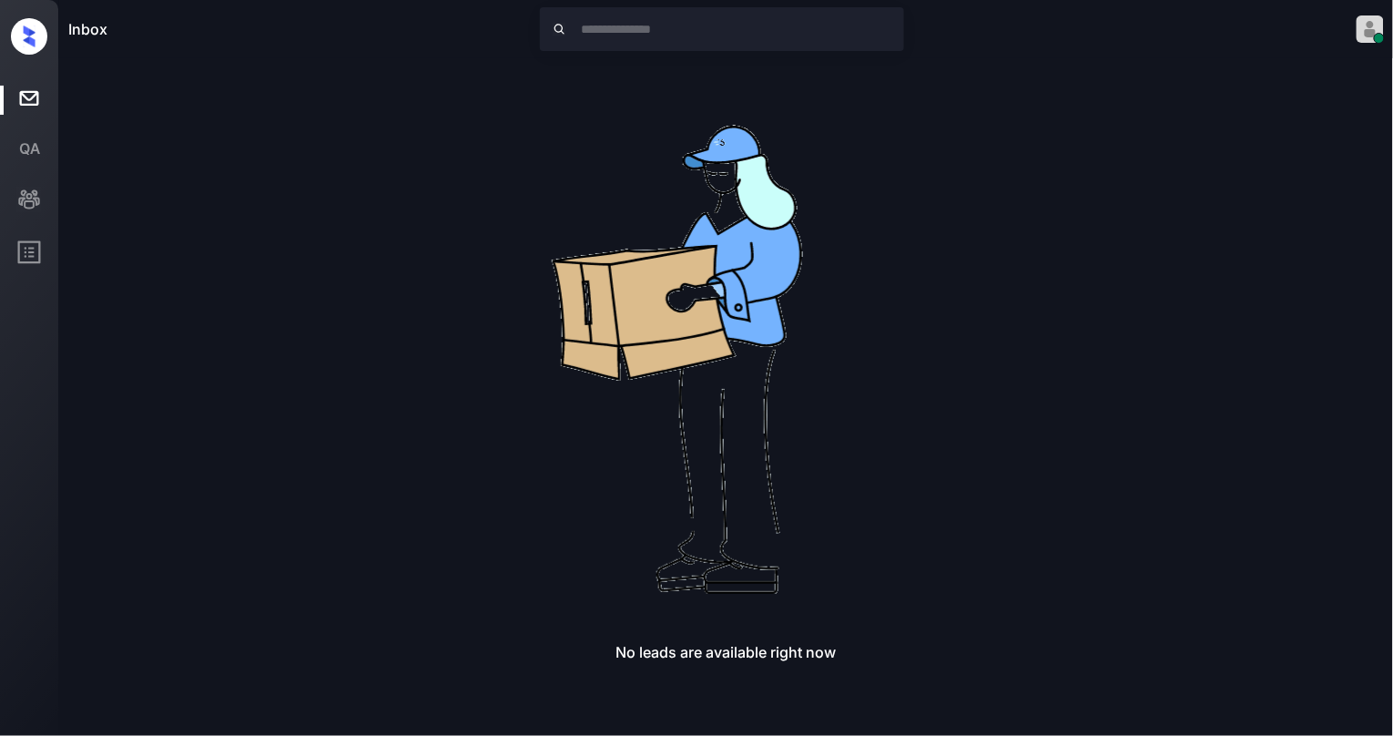
click at [660, 250] on div "Inbox Cynthia Montañez Online Set yourself offline Set yourself on break Profil…" at bounding box center [696, 368] width 1393 height 736
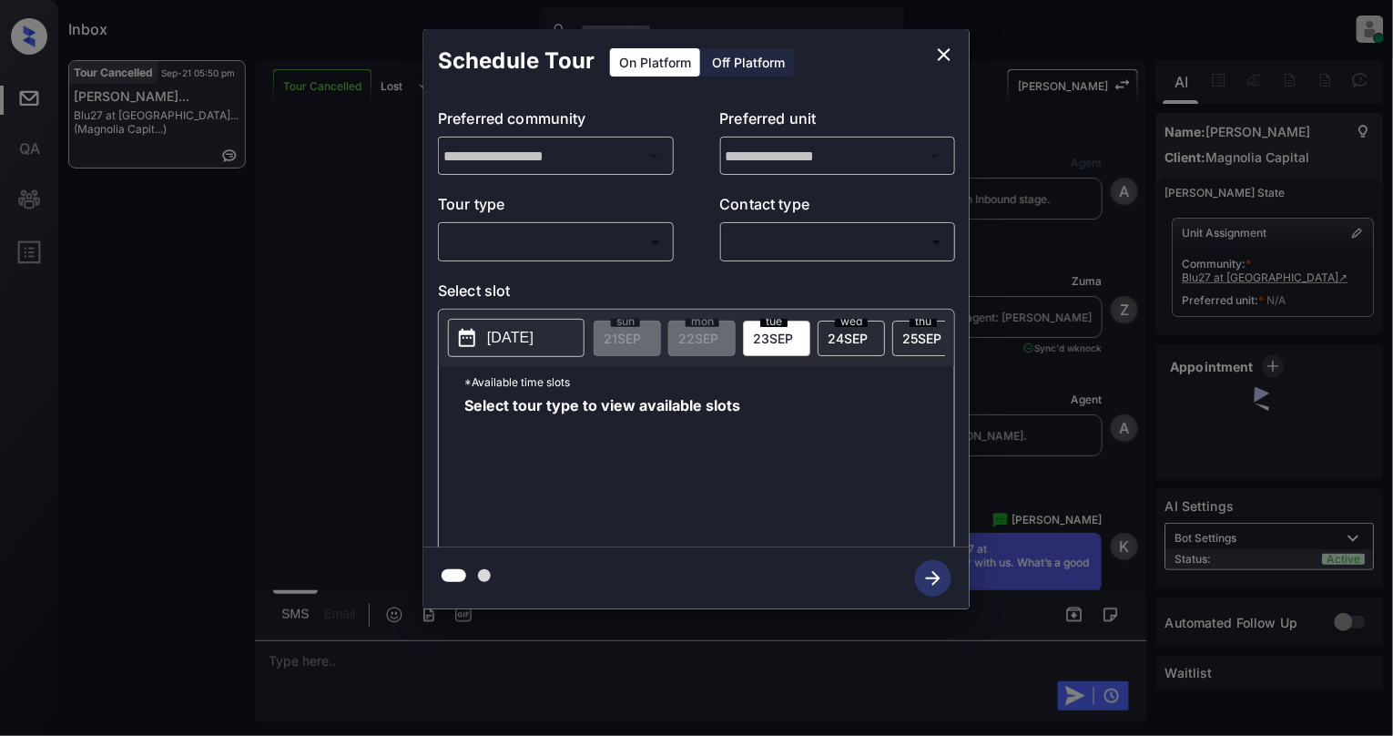
scroll to position [5378, 0]
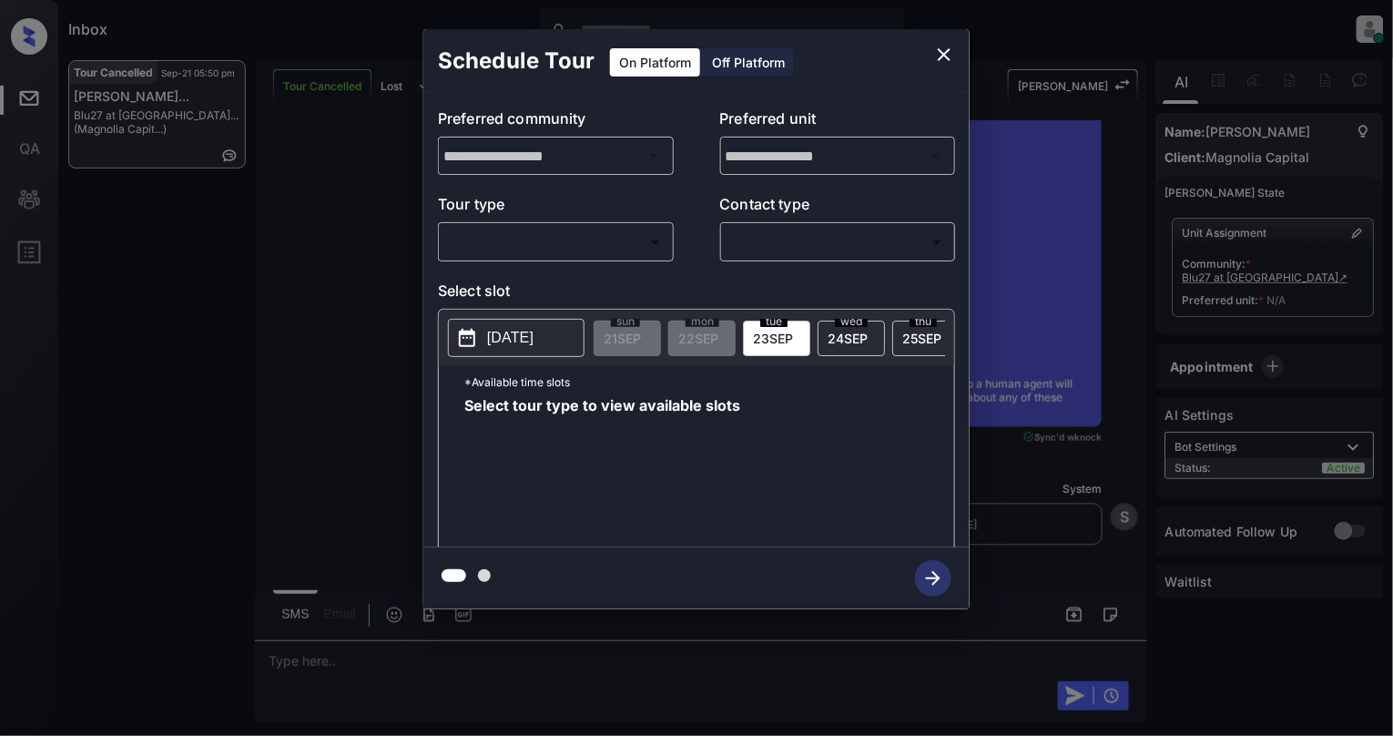
click at [558, 239] on body "Inbox [PERSON_NAME] Online Set yourself offline Set yourself on break Profile S…" at bounding box center [696, 368] width 1393 height 736
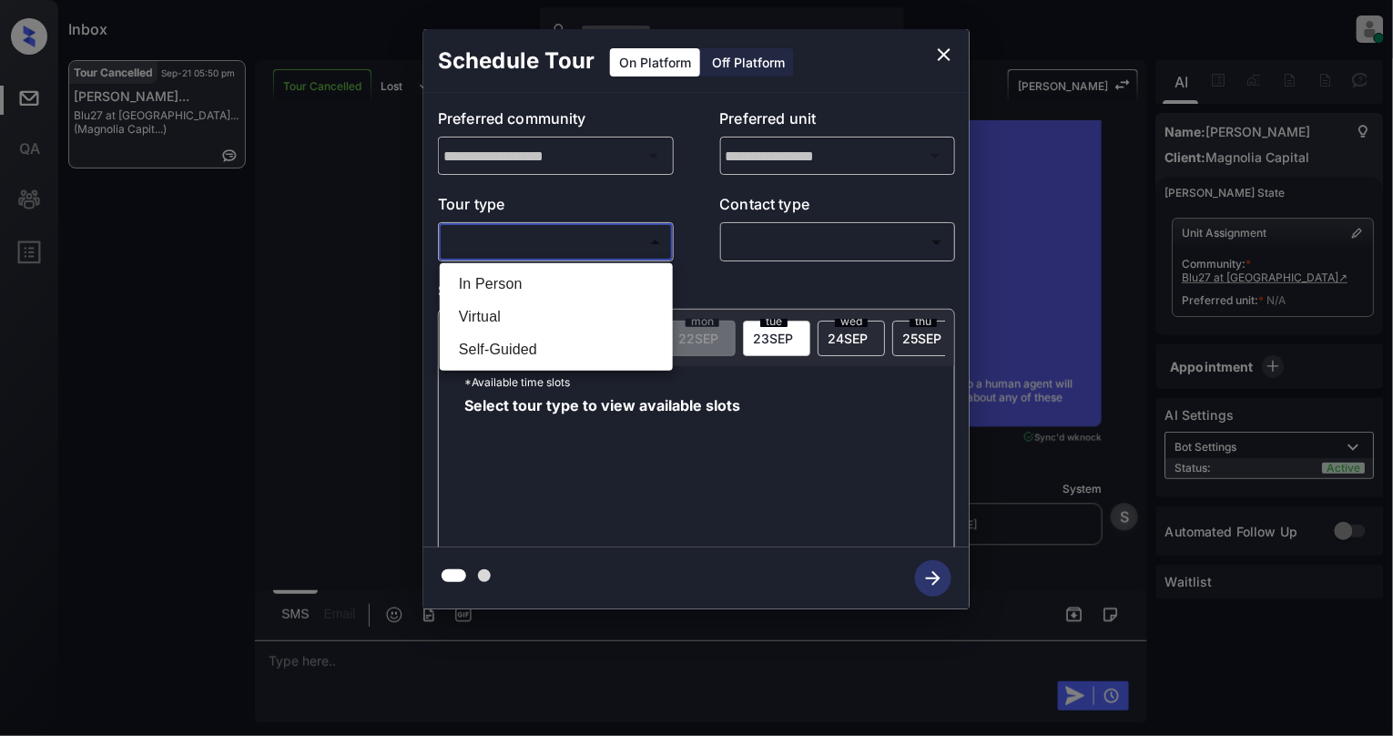
click at [561, 288] on li "In Person" at bounding box center [556, 284] width 224 height 33
type input "********"
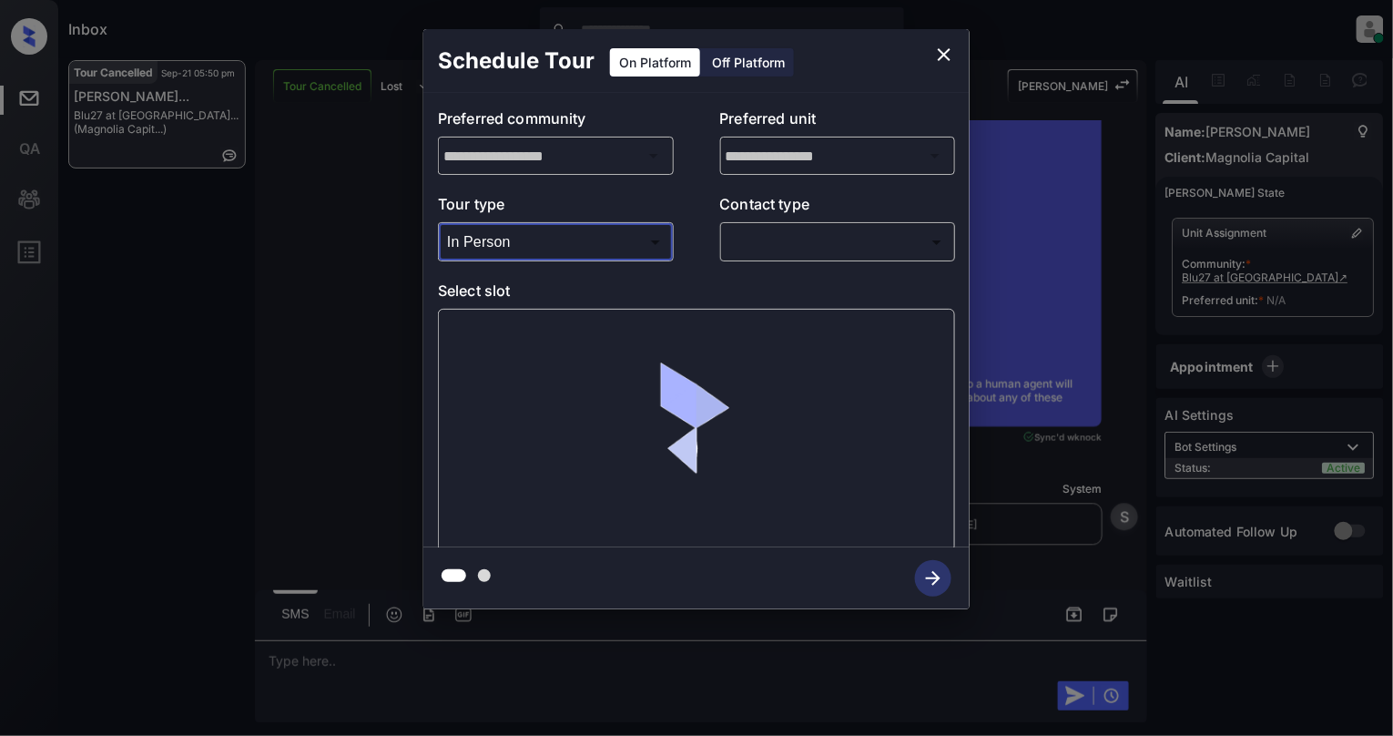
click at [824, 245] on body "Inbox [PERSON_NAME] Online Set yourself offline Set yourself on break Profile S…" at bounding box center [696, 368] width 1393 height 736
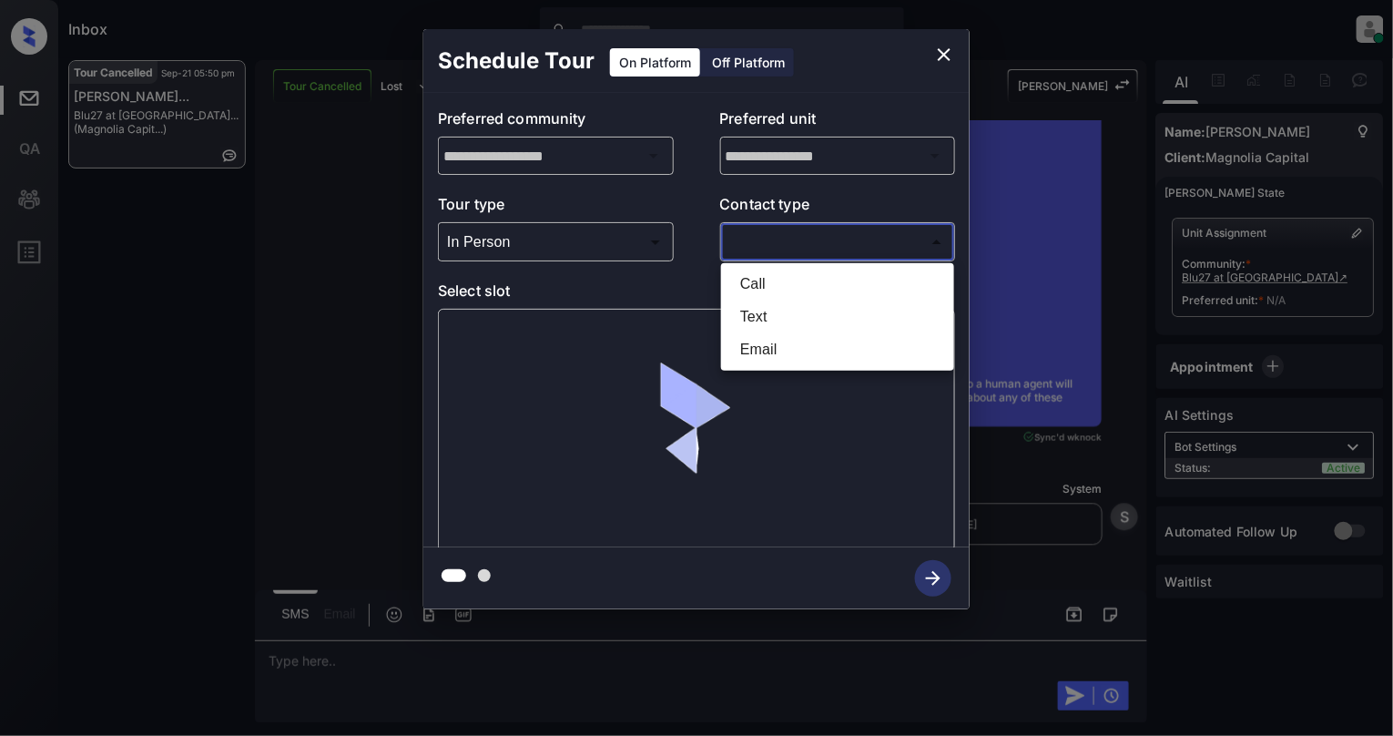
click at [766, 322] on li "Text" at bounding box center [838, 317] width 224 height 33
type input "****"
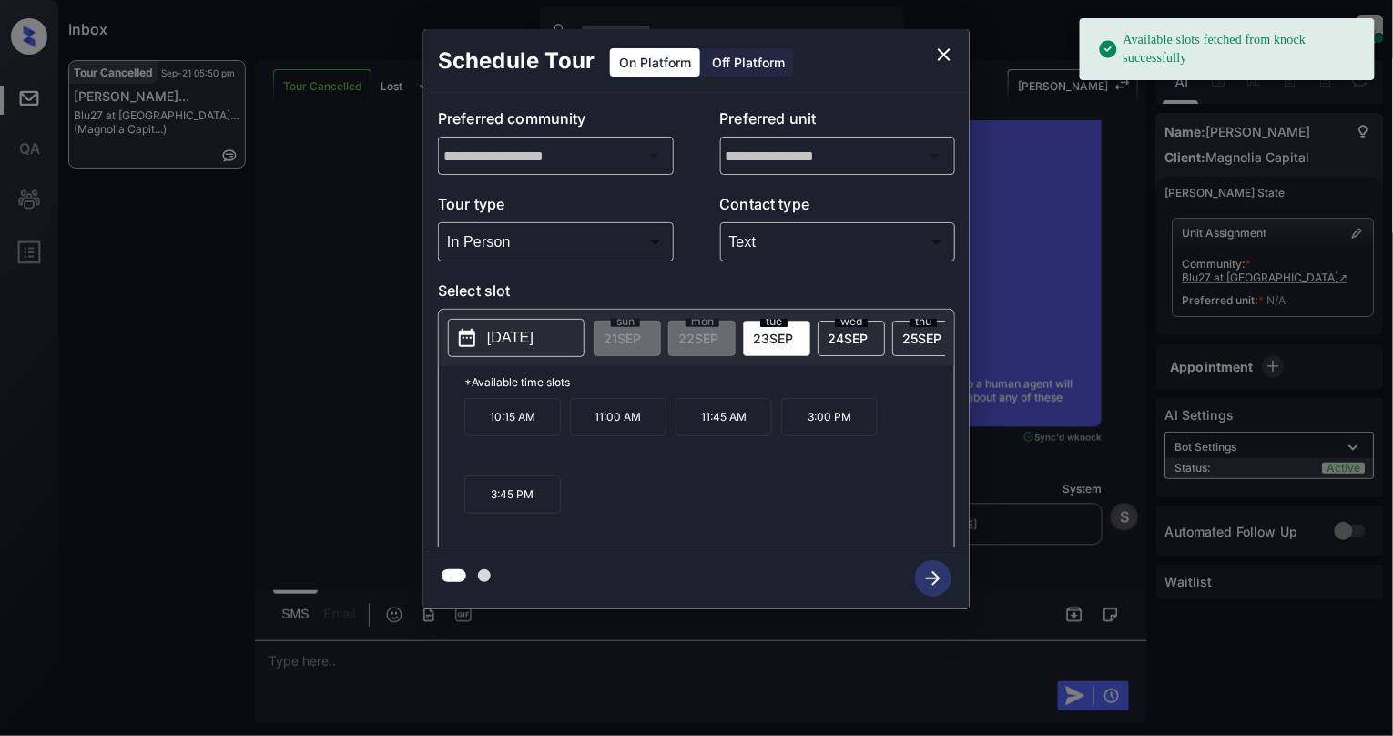
click at [521, 333] on p "2025-09-23" at bounding box center [510, 338] width 46 height 22
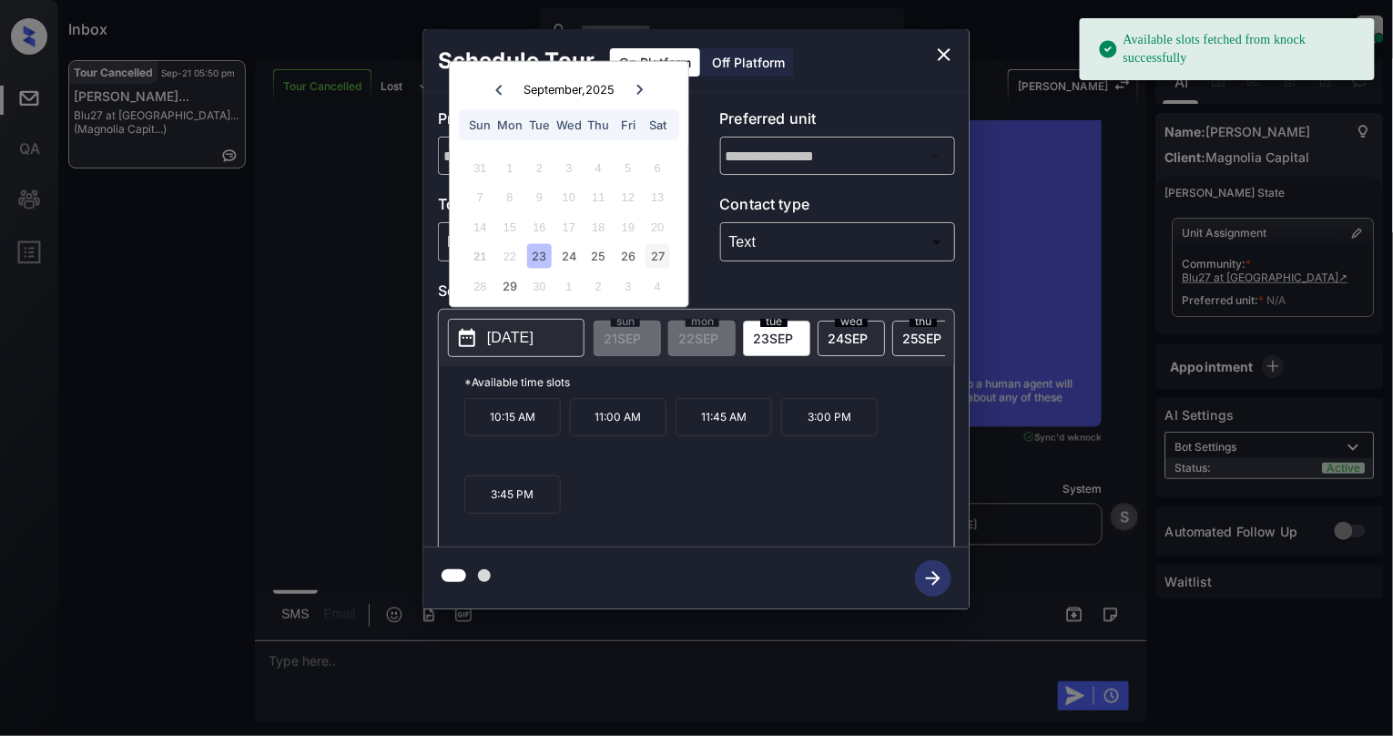
click at [654, 266] on div "27" at bounding box center [658, 256] width 25 height 25
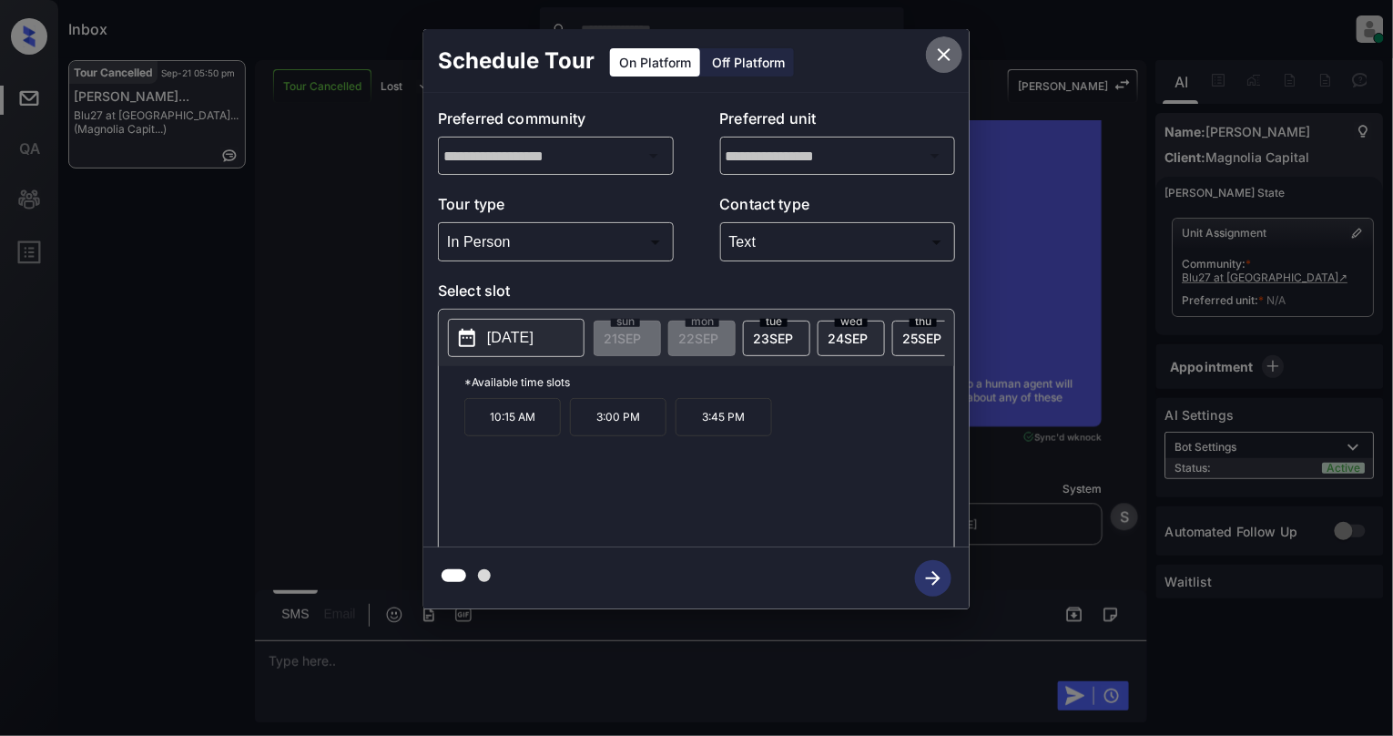
click at [938, 46] on icon "close" at bounding box center [945, 55] width 22 height 22
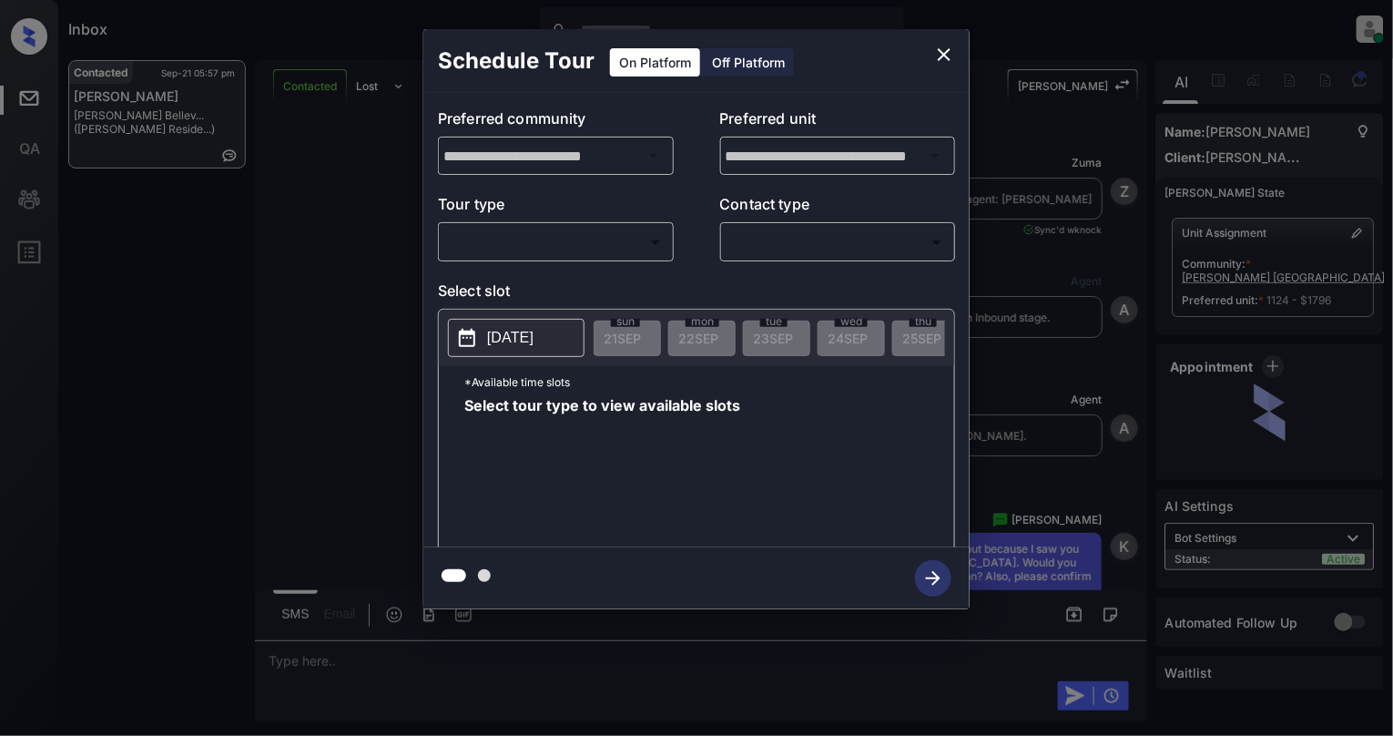
scroll to position [4233, 0]
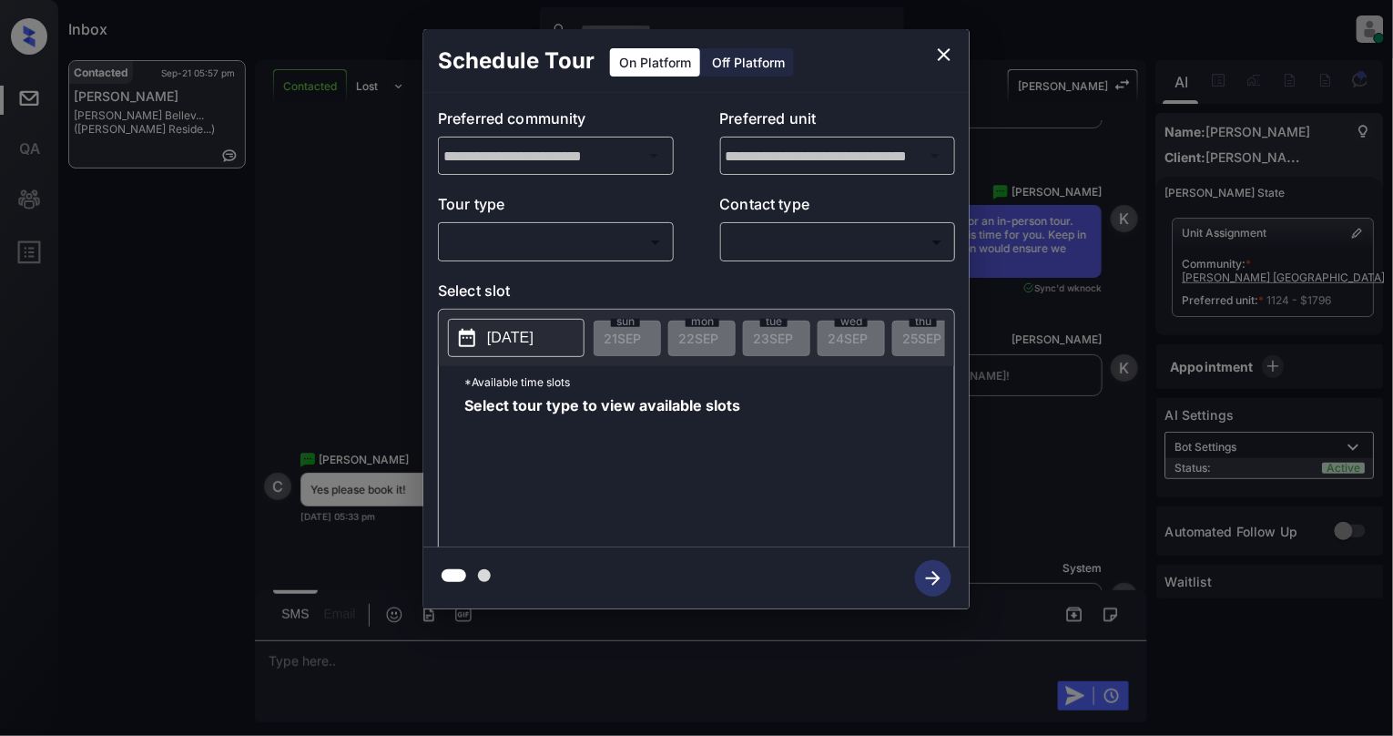
click at [521, 244] on body "Inbox Cynthia Montañez Online Set yourself offline Set yourself on break Profil…" at bounding box center [696, 368] width 1393 height 736
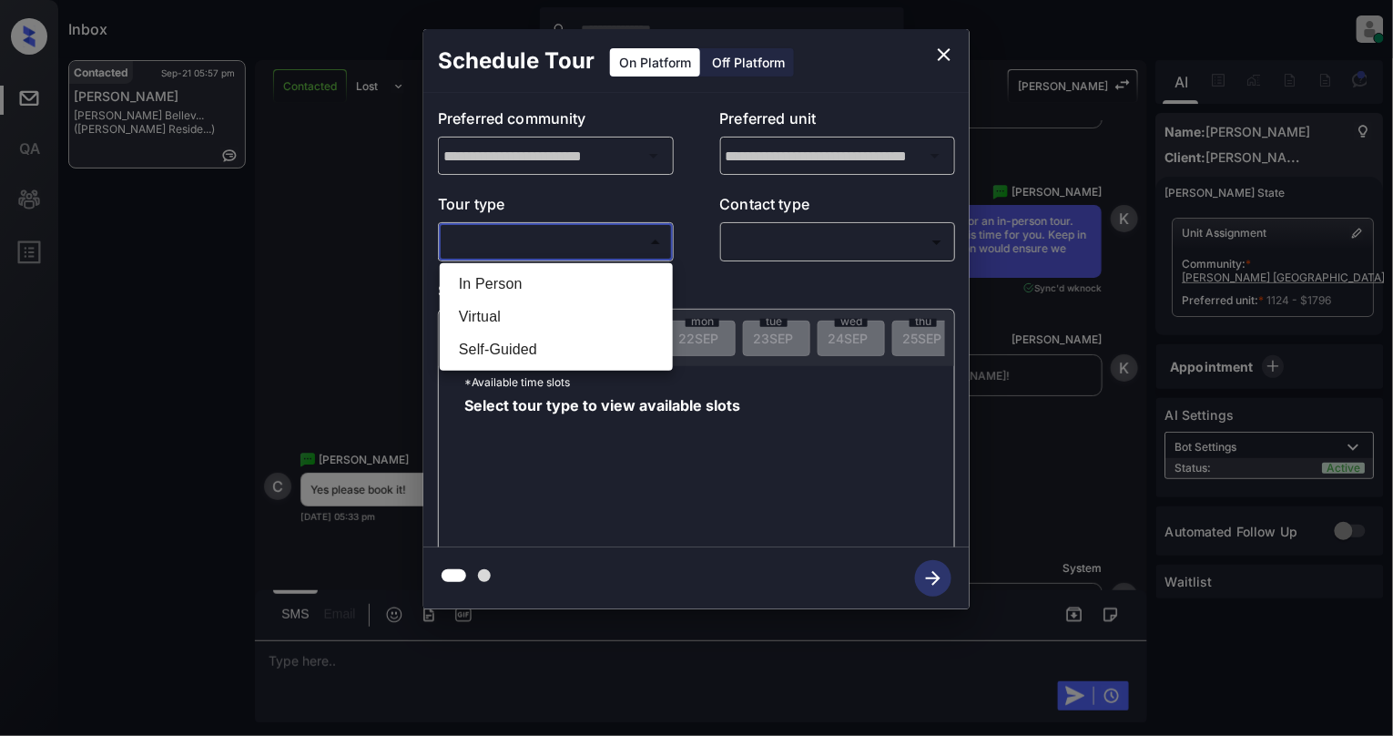
click at [523, 311] on li "Virtual" at bounding box center [556, 317] width 224 height 33
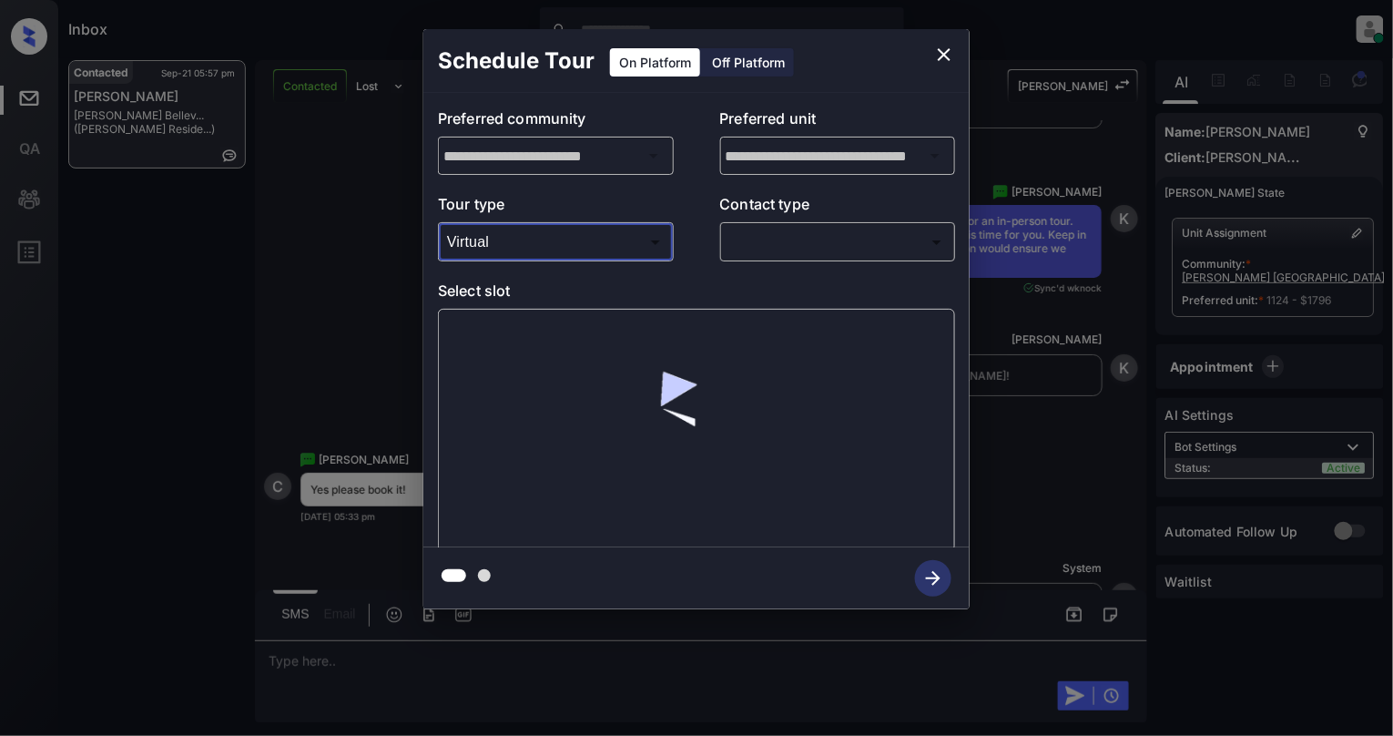
click at [537, 249] on body "Inbox Cynthia Montañez Online Set yourself offline Set yourself on break Profil…" at bounding box center [696, 368] width 1393 height 736
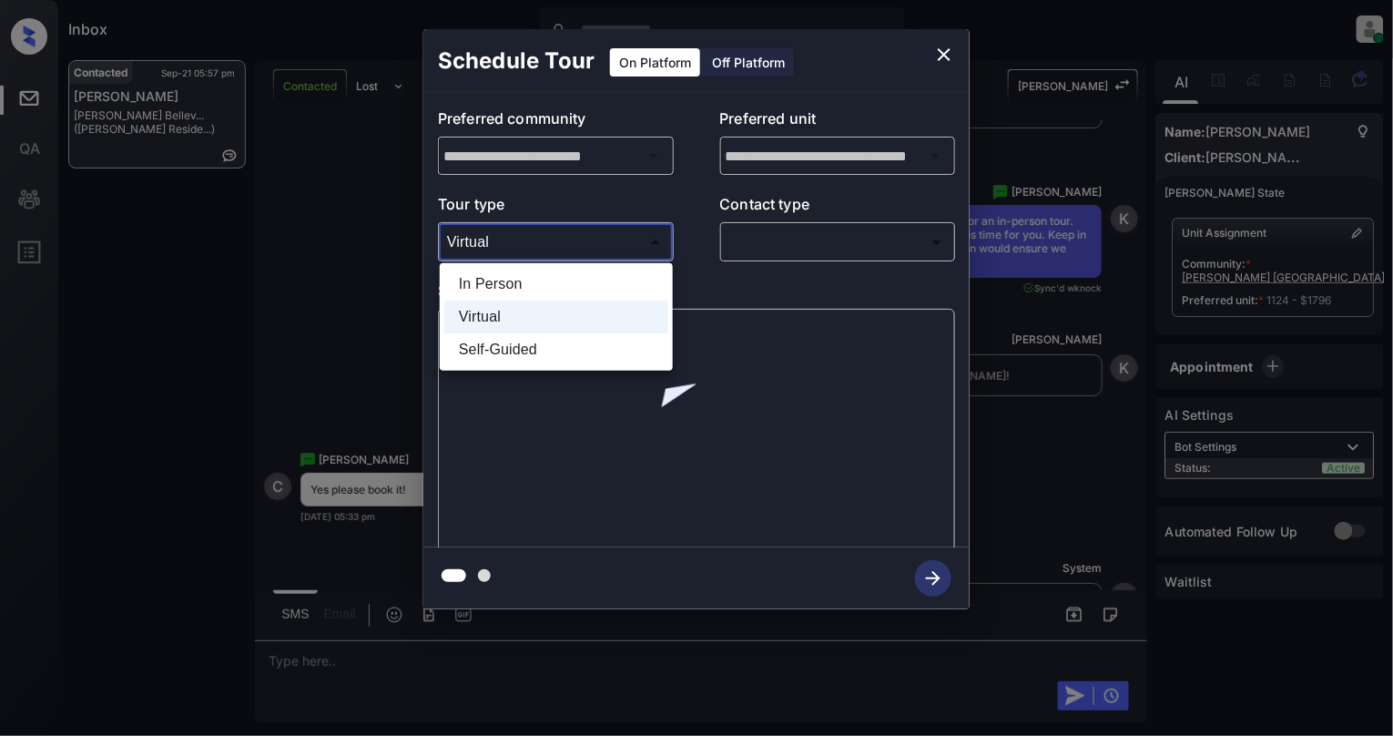
click at [544, 284] on li "In Person" at bounding box center [556, 284] width 224 height 33
type input "********"
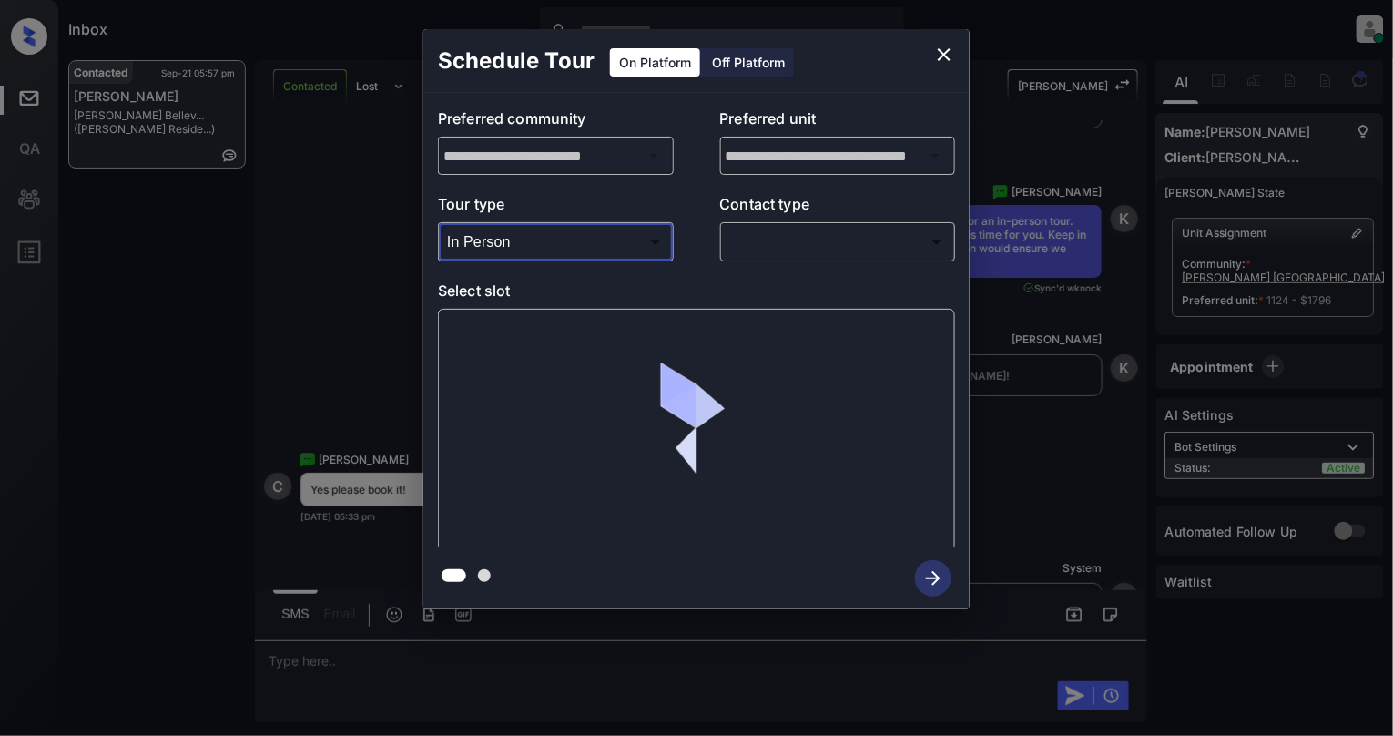
click at [831, 249] on body "Inbox Cynthia Montañez Online Set yourself offline Set yourself on break Profil…" at bounding box center [696, 368] width 1393 height 736
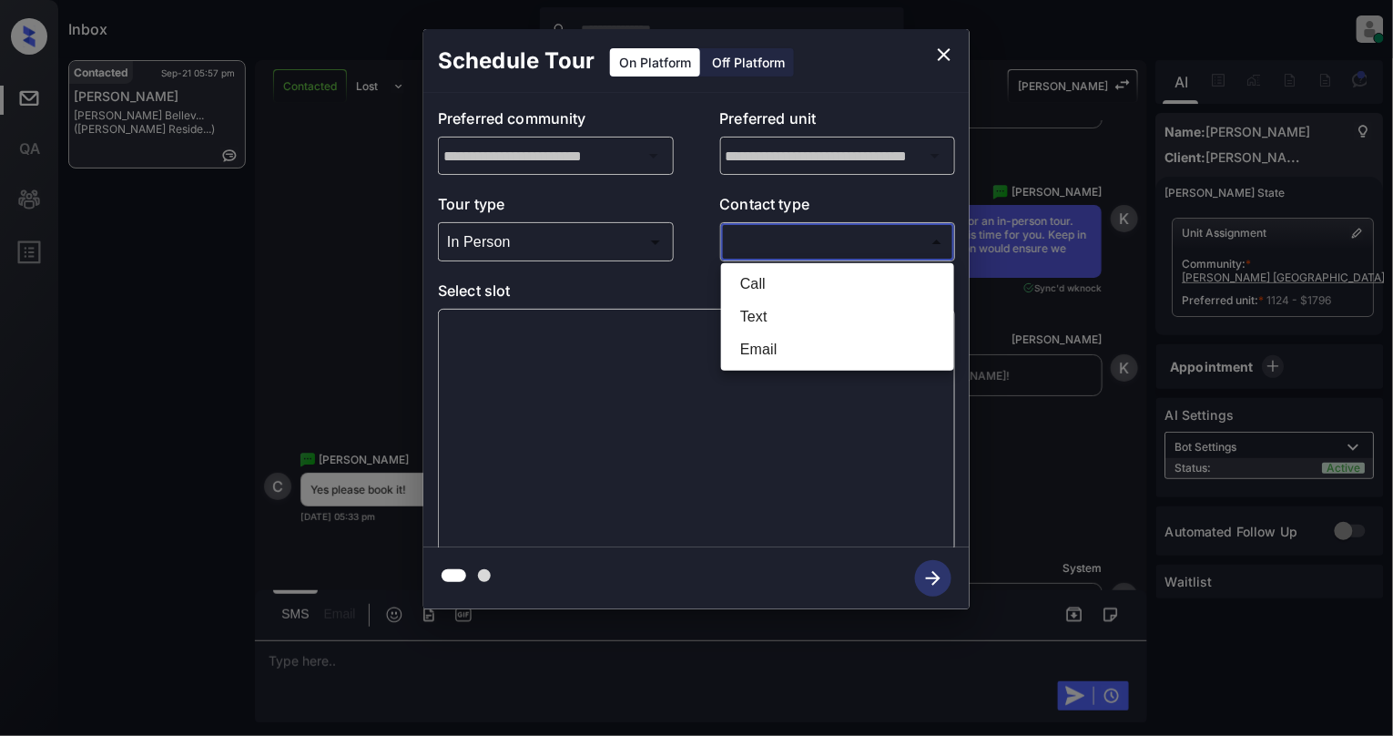
click at [767, 311] on li "Text" at bounding box center [838, 317] width 224 height 33
type input "****"
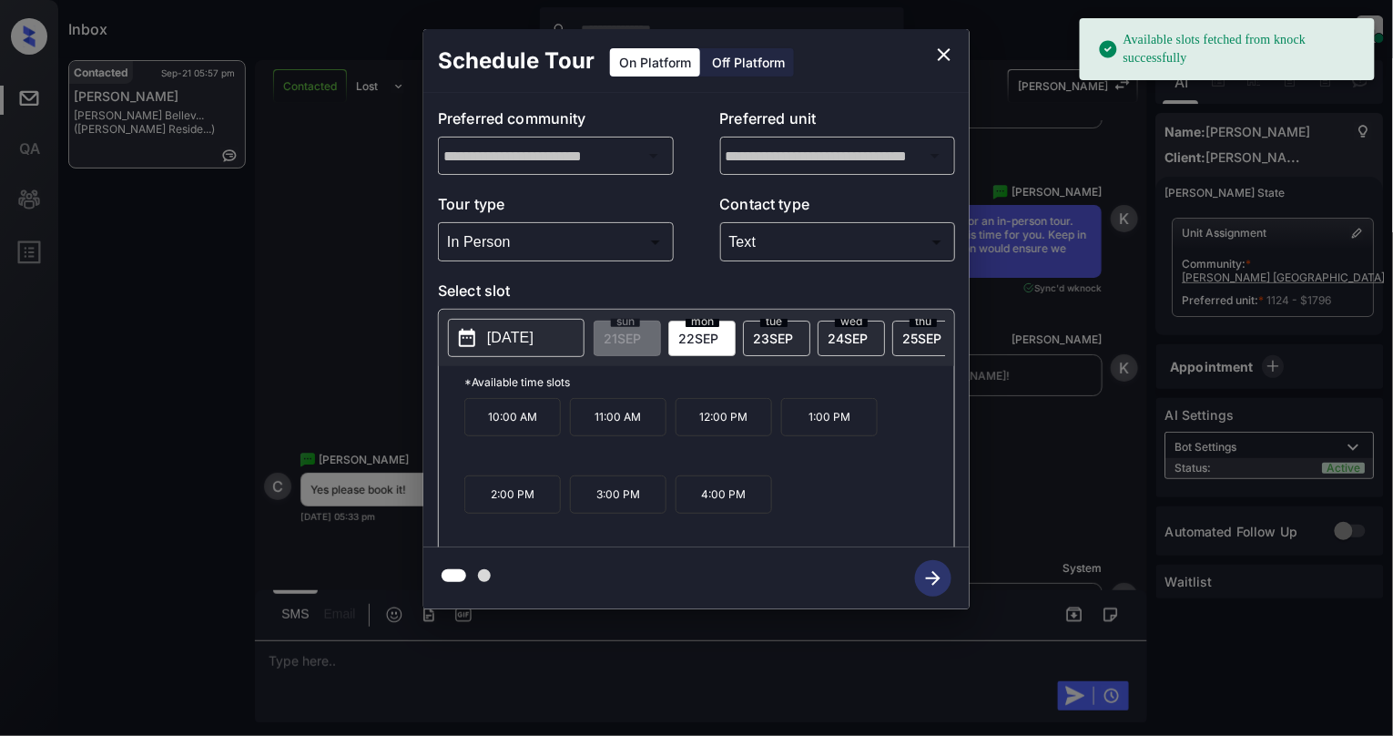
click at [493, 348] on p "2025-09-22" at bounding box center [510, 338] width 46 height 22
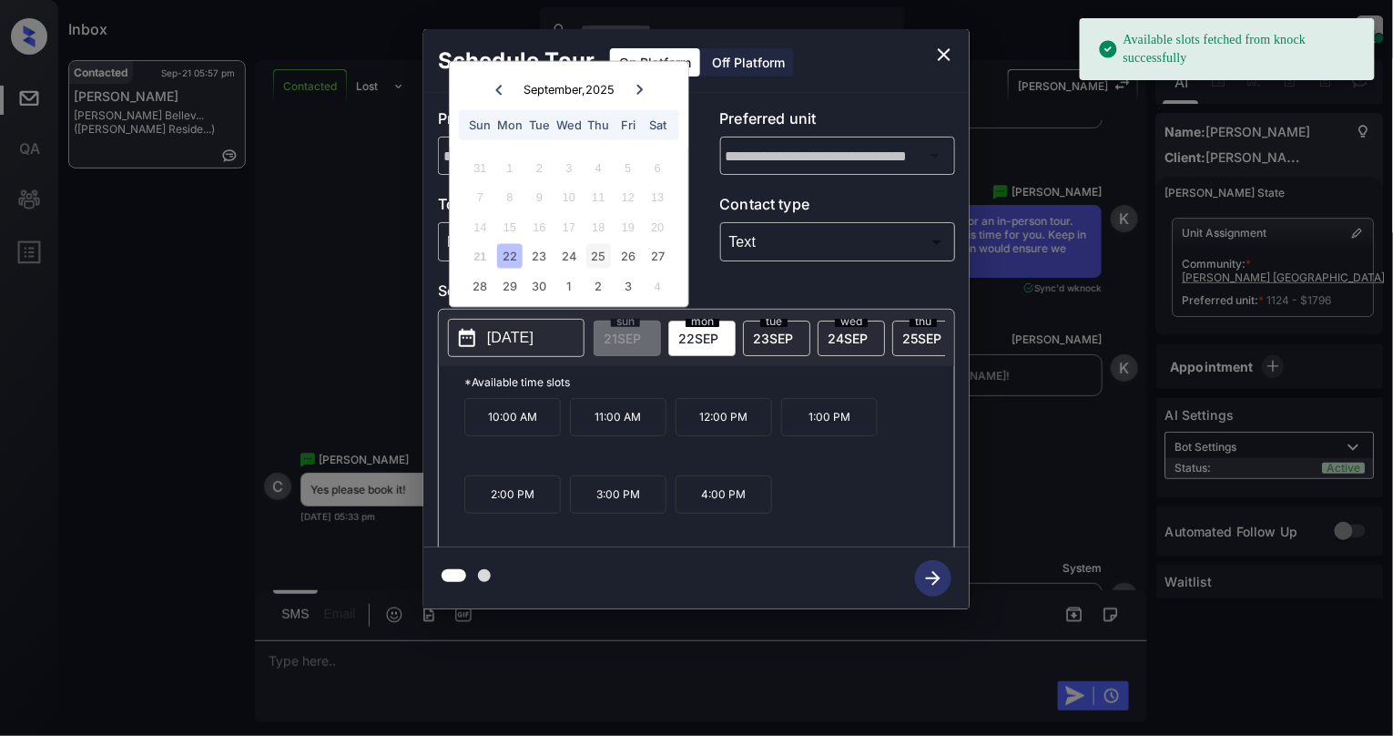
click at [606, 260] on div "25" at bounding box center [599, 256] width 25 height 25
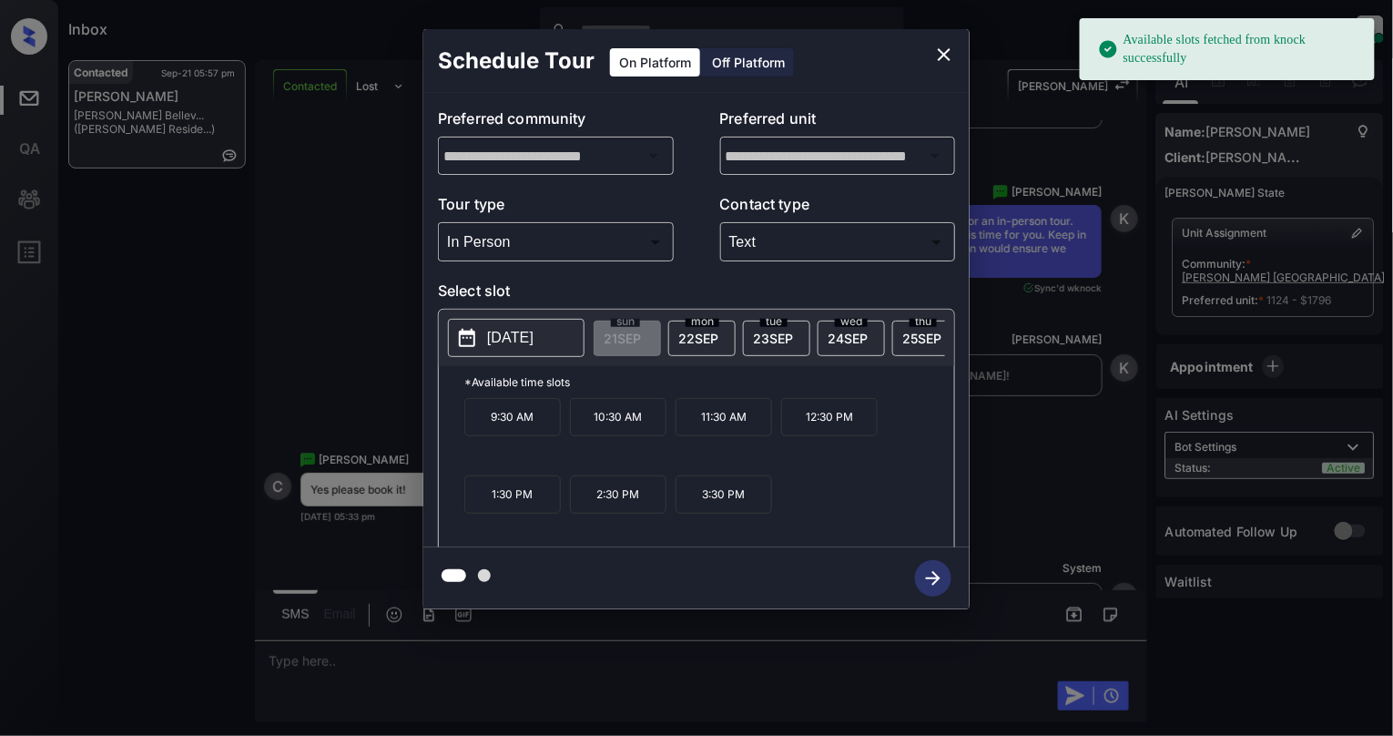
click at [716, 514] on p "3:30 PM" at bounding box center [724, 494] width 97 height 38
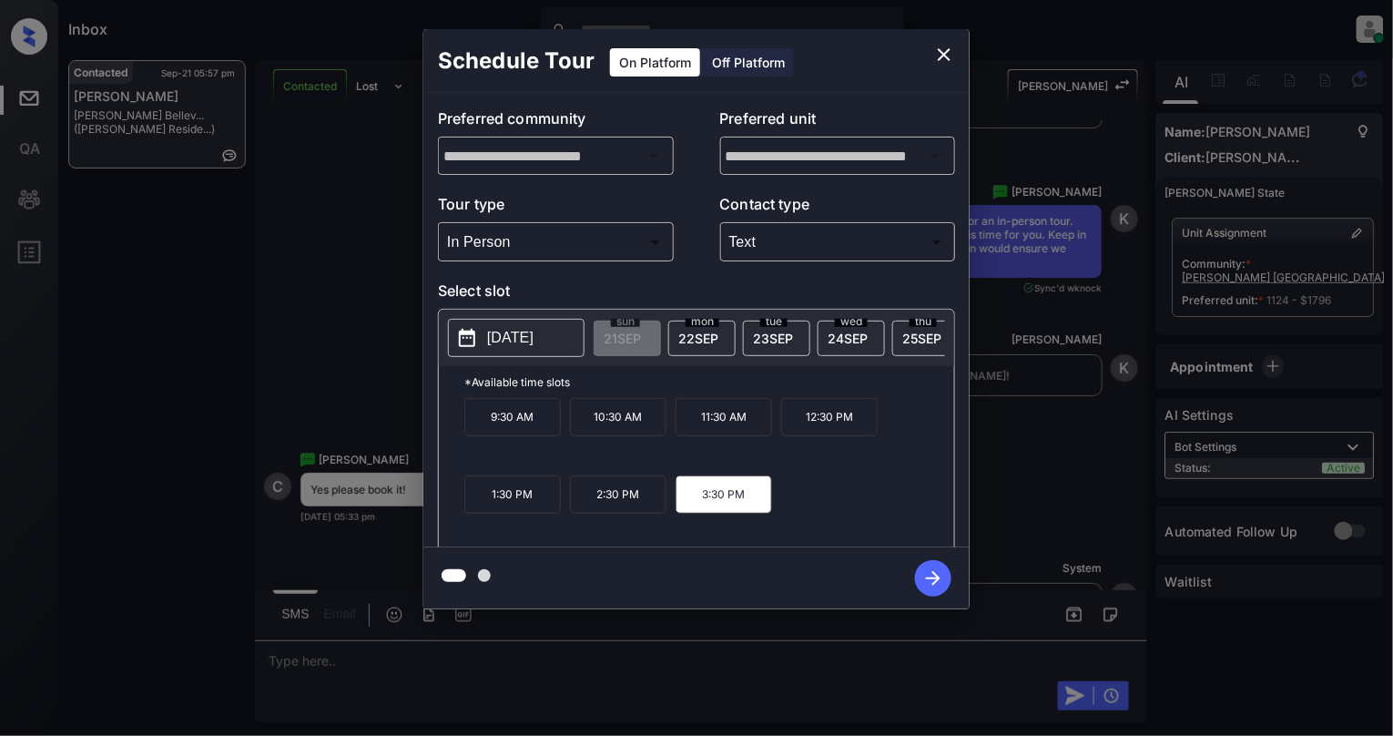
click at [920, 581] on icon "button" at bounding box center [933, 578] width 36 height 36
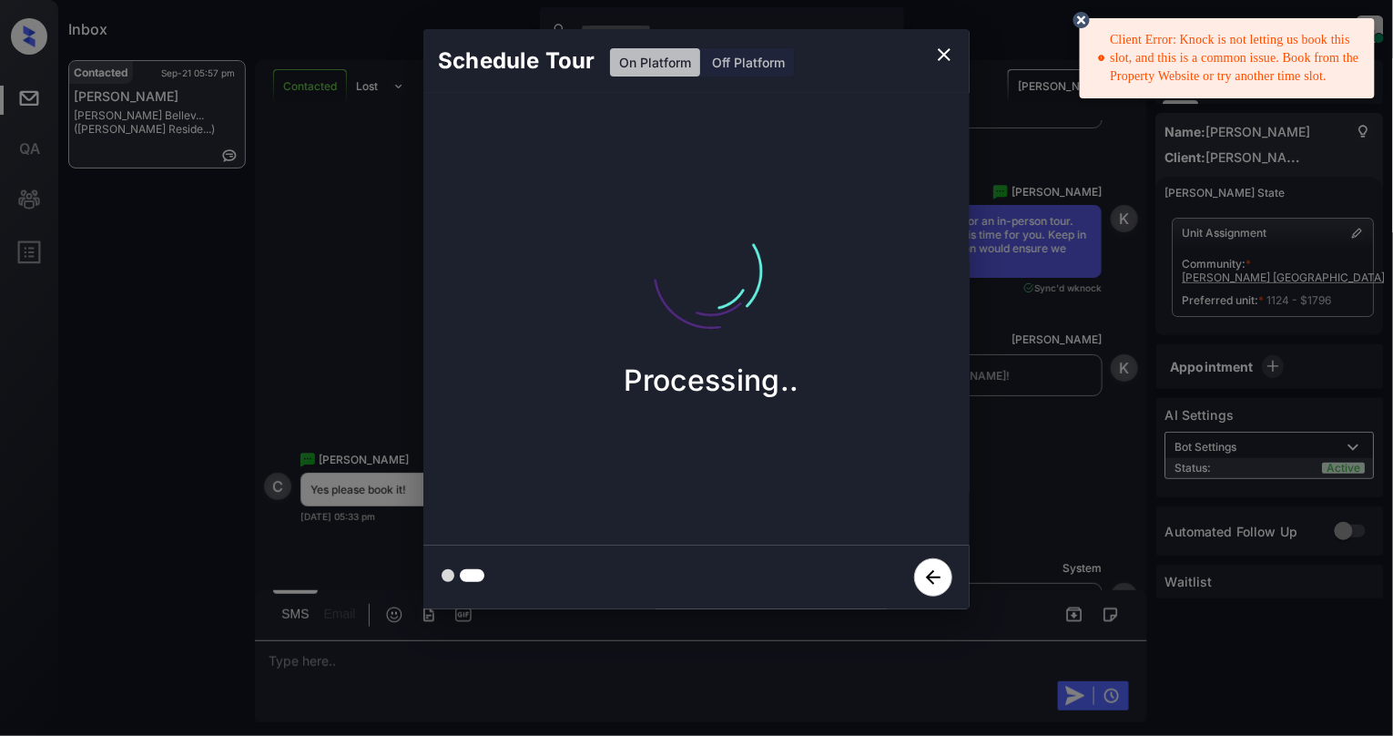
click at [1072, 22] on icon at bounding box center [1082, 20] width 22 height 22
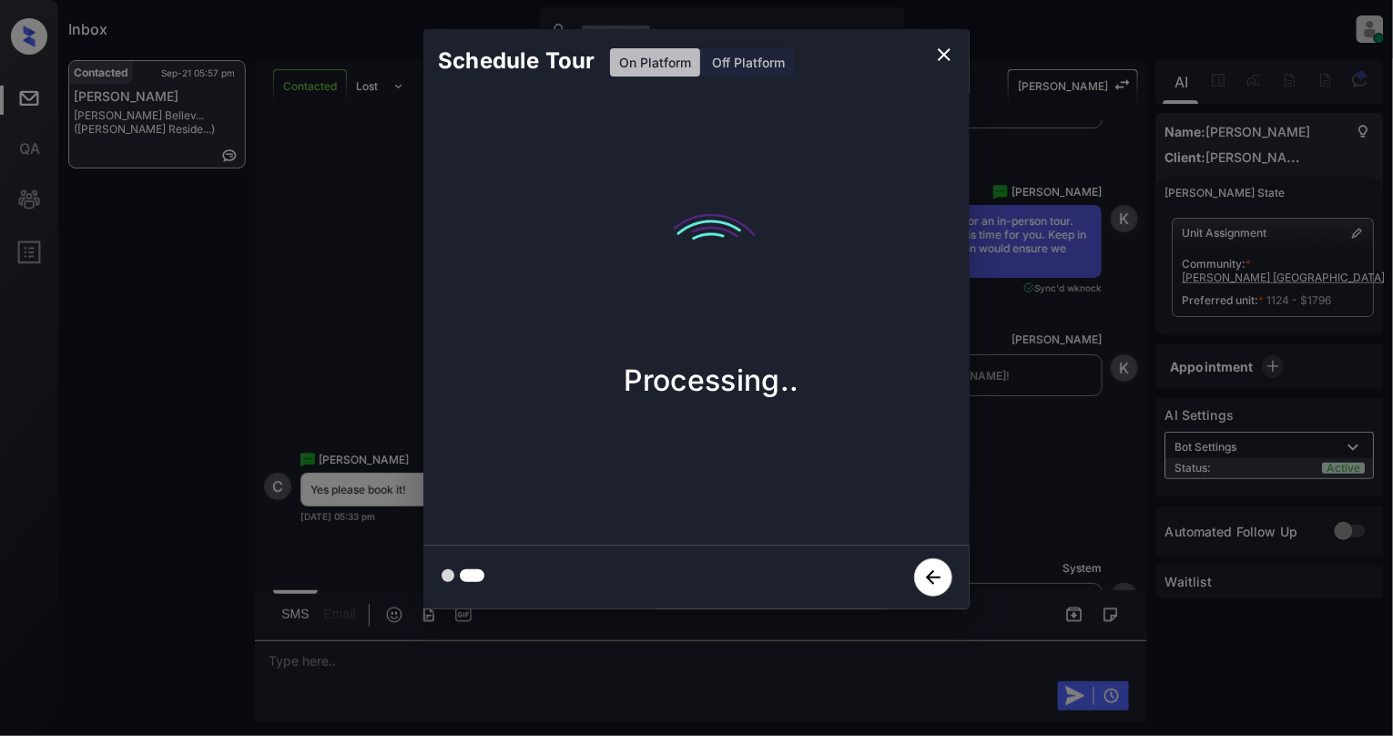
click at [953, 52] on icon "close" at bounding box center [945, 55] width 22 height 22
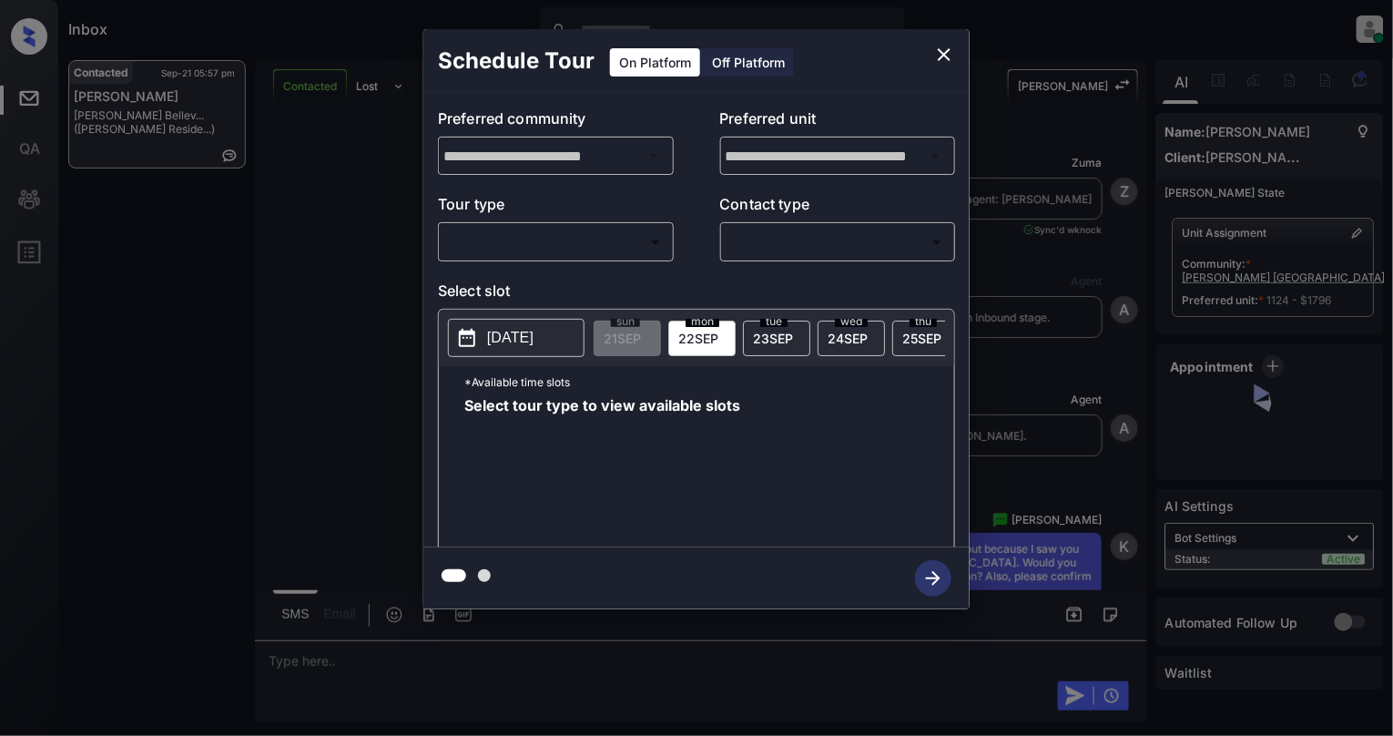
scroll to position [3505, 0]
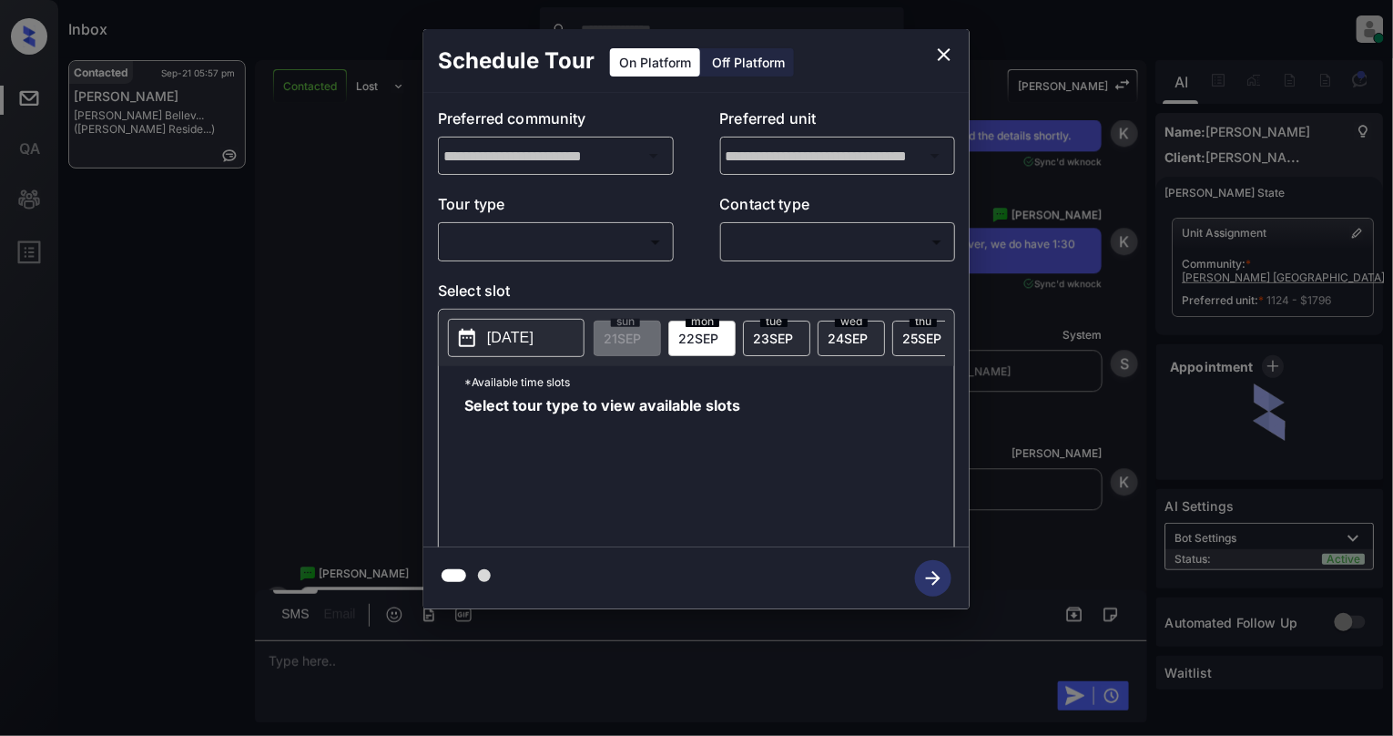
click at [606, 251] on body "Inbox [PERSON_NAME] Online Set yourself offline Set yourself on break Profile S…" at bounding box center [696, 368] width 1393 height 736
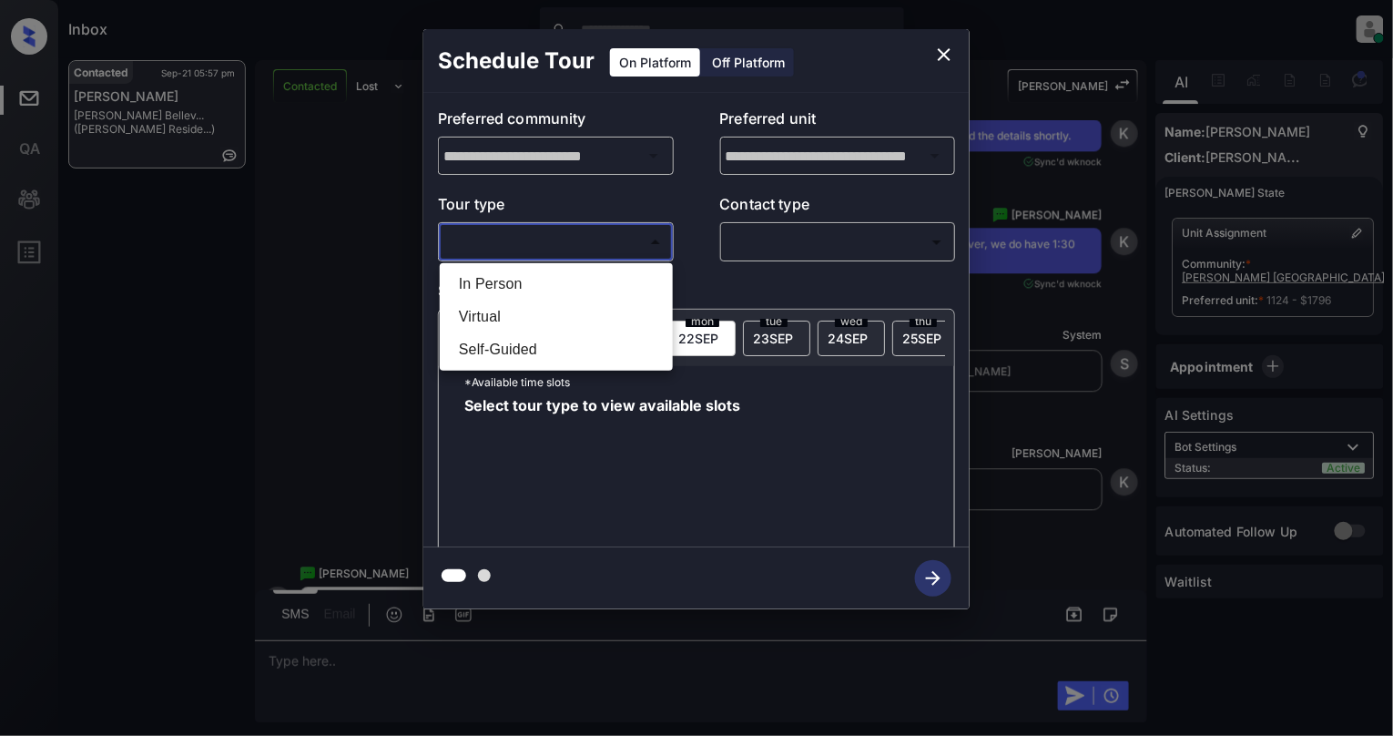
click at [525, 291] on li "In Person" at bounding box center [556, 284] width 224 height 33
type input "********"
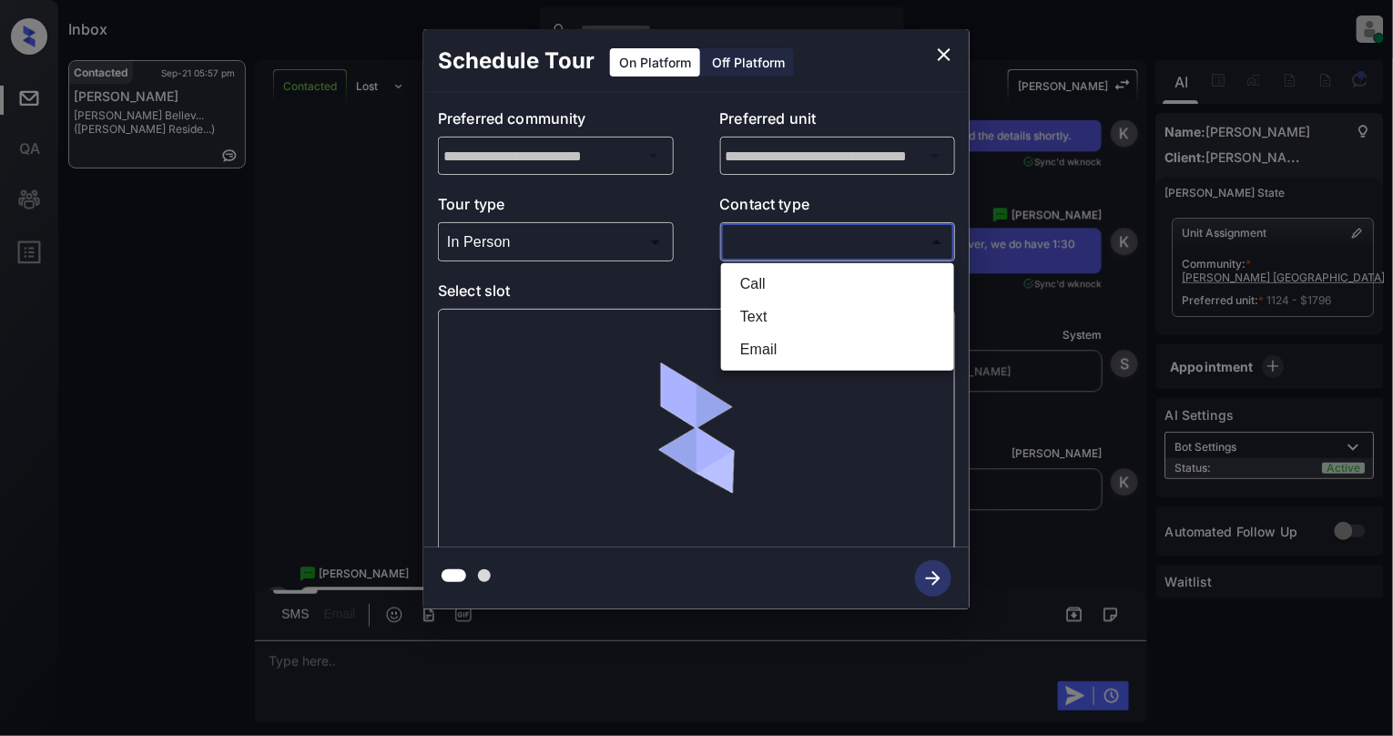
click at [860, 248] on body "Inbox Cynthia Montañez Online Set yourself offline Set yourself on break Profil…" at bounding box center [696, 368] width 1393 height 736
click at [783, 324] on li "Text" at bounding box center [838, 317] width 224 height 33
type input "****"
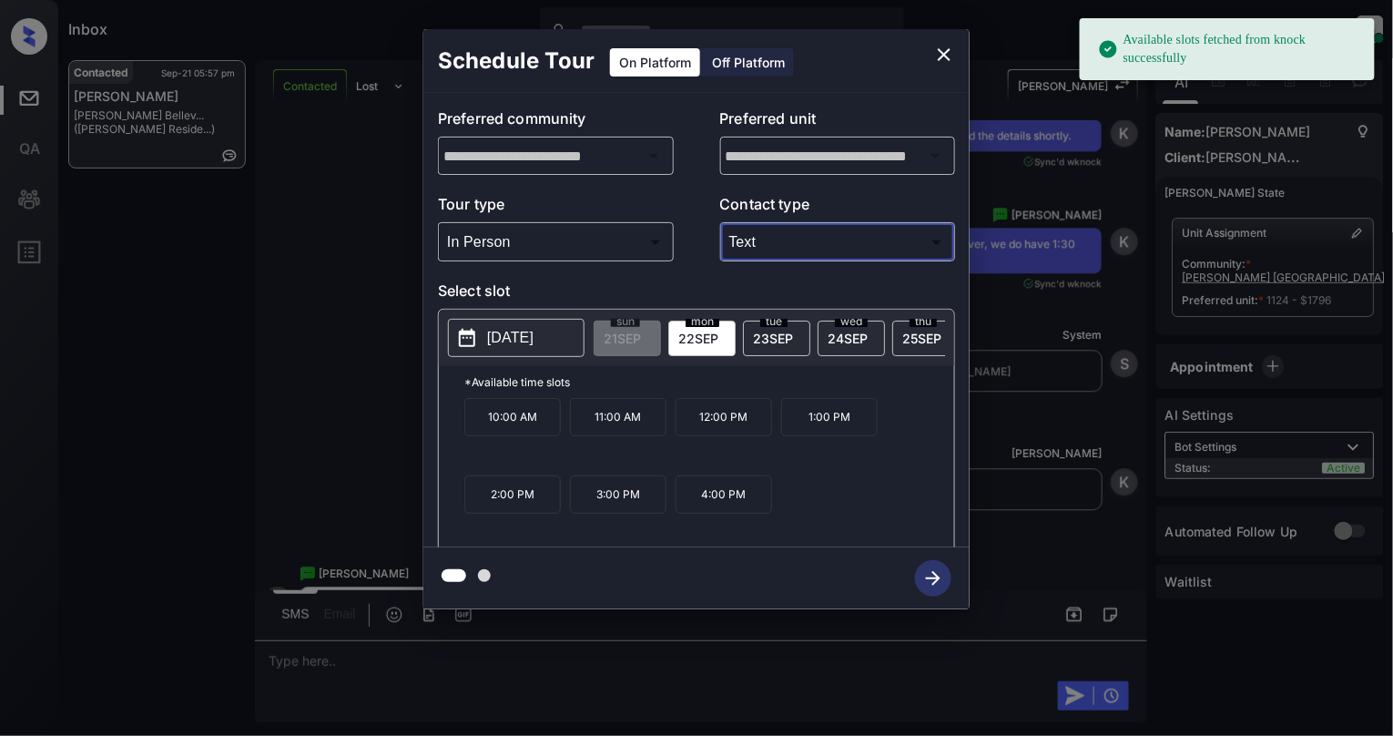
click at [478, 341] on icon at bounding box center [467, 338] width 22 height 22
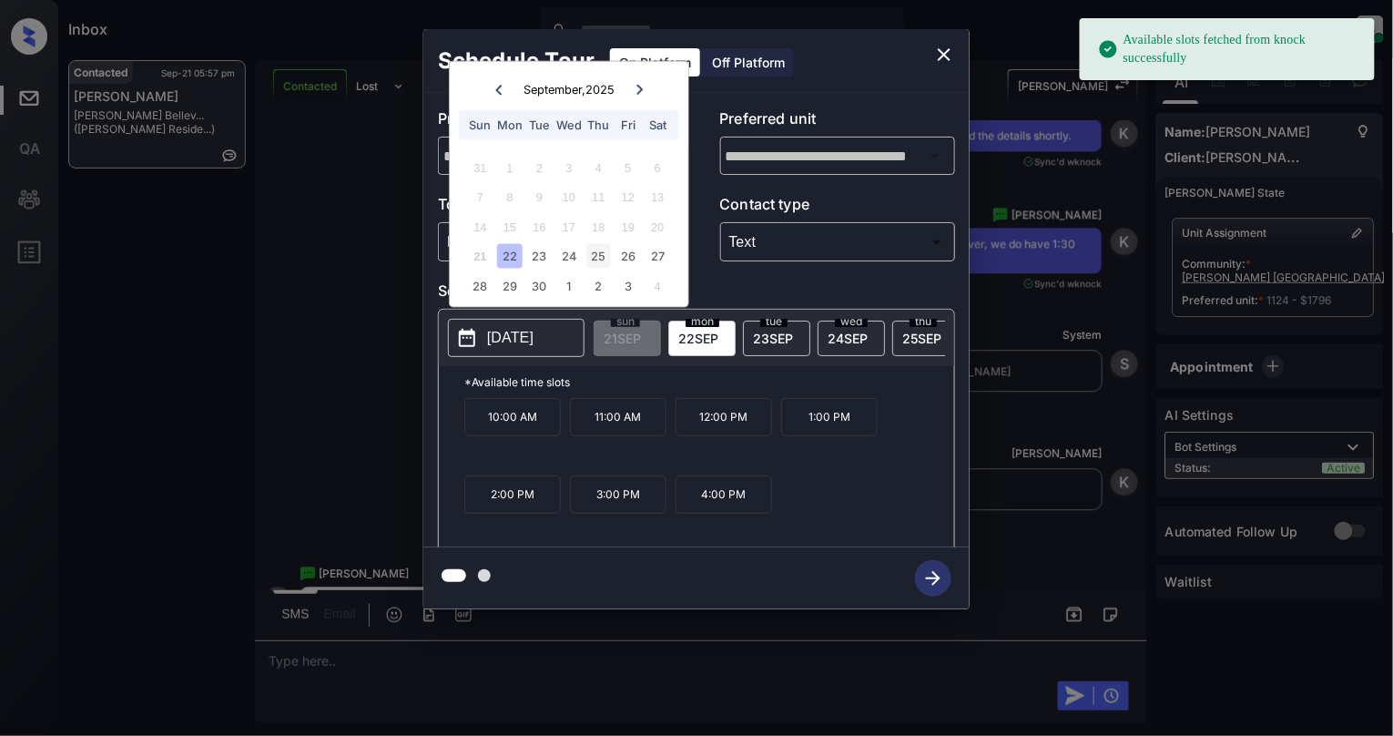
click at [598, 263] on div "25" at bounding box center [599, 256] width 25 height 25
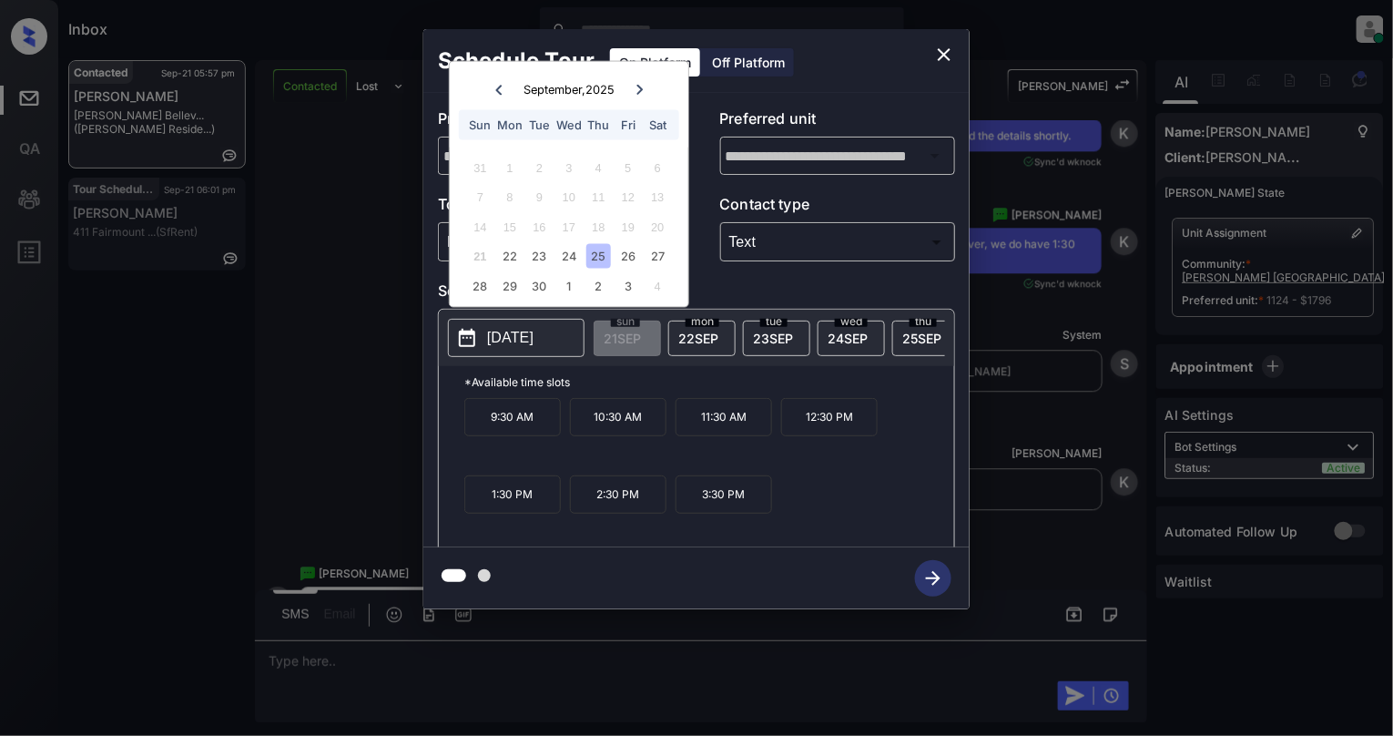
click at [951, 56] on icon "close" at bounding box center [945, 55] width 22 height 22
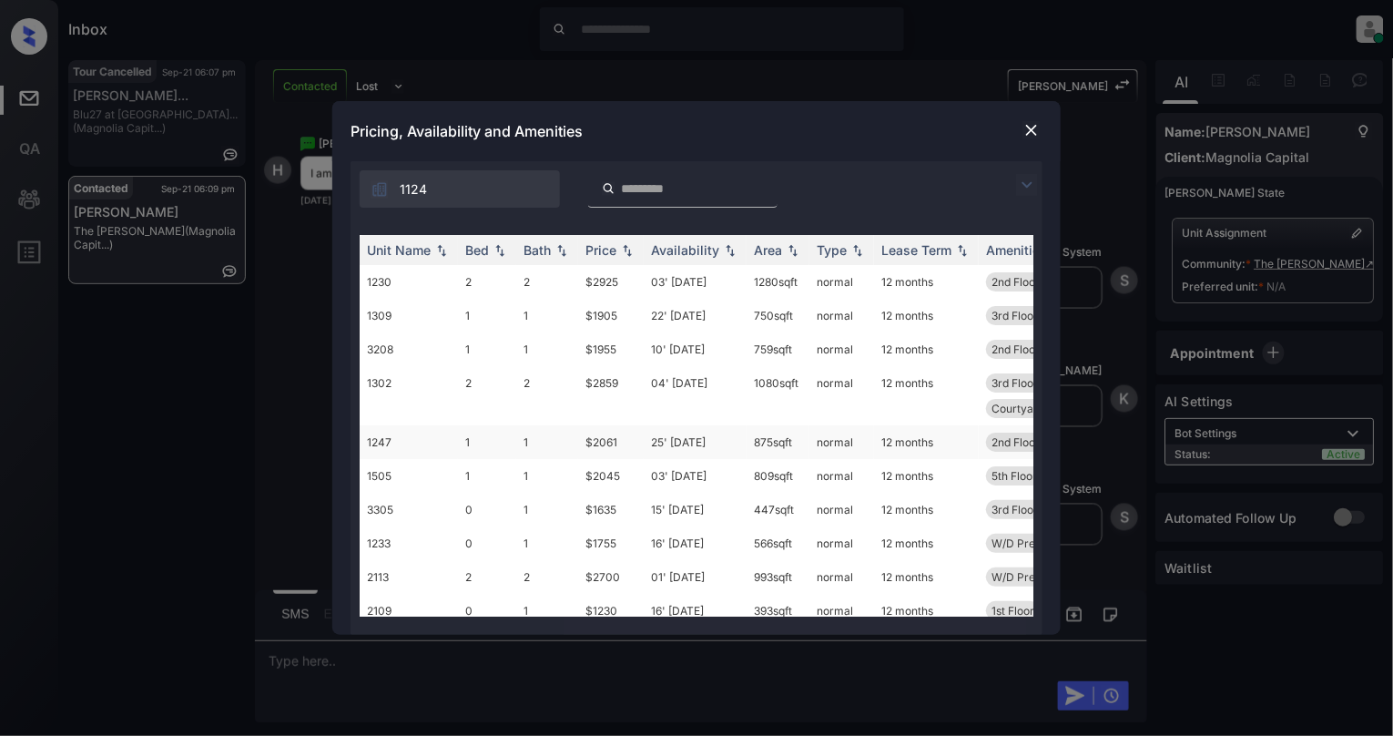
scroll to position [242, 0]
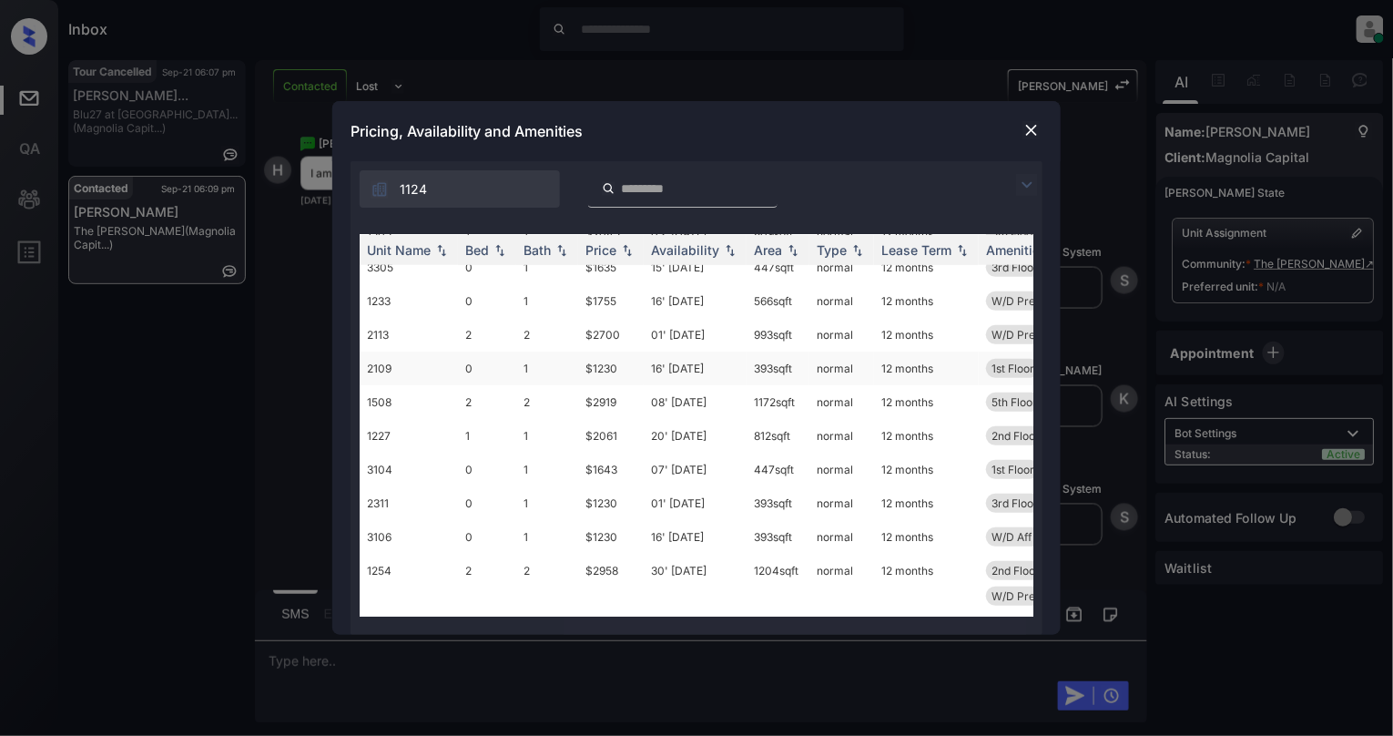
click at [497, 372] on td "0" at bounding box center [487, 369] width 58 height 34
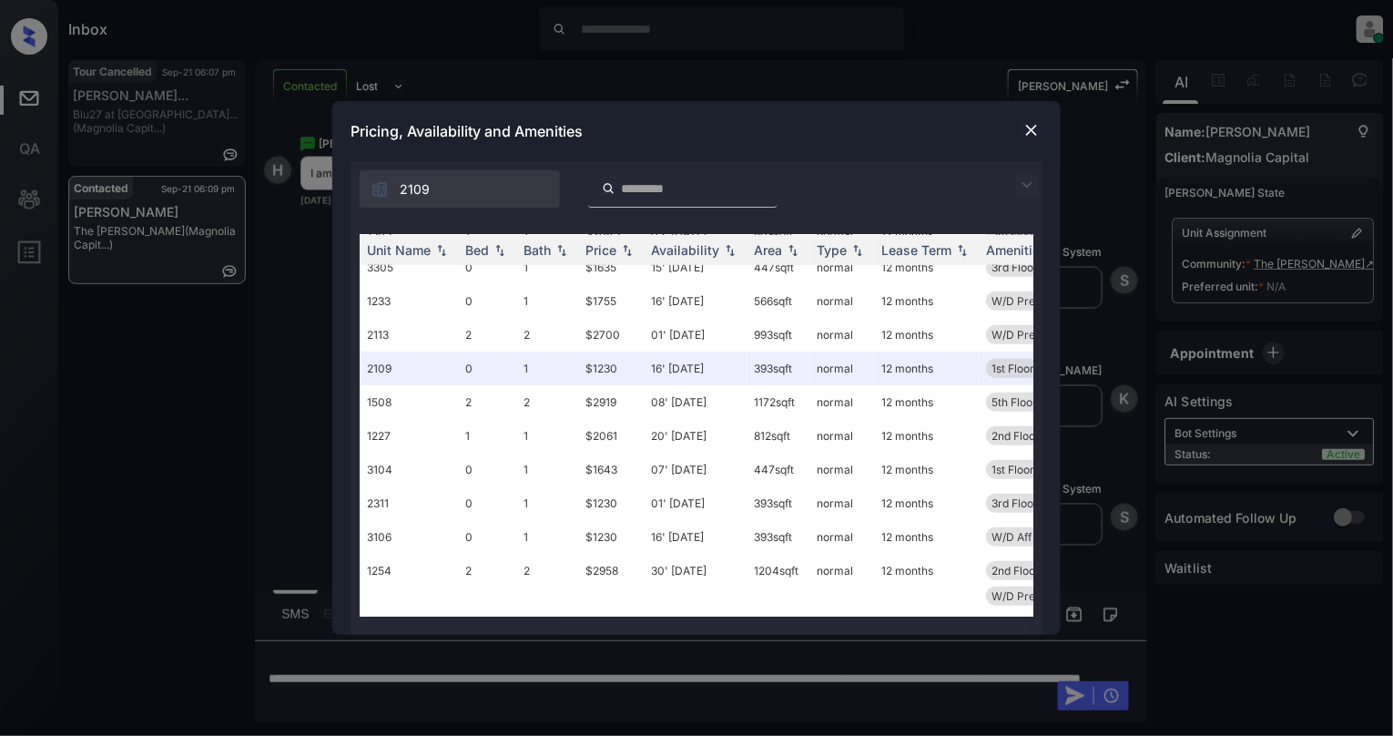
click at [1027, 135] on img at bounding box center [1032, 130] width 18 height 18
